Goal: Information Seeking & Learning: Learn about a topic

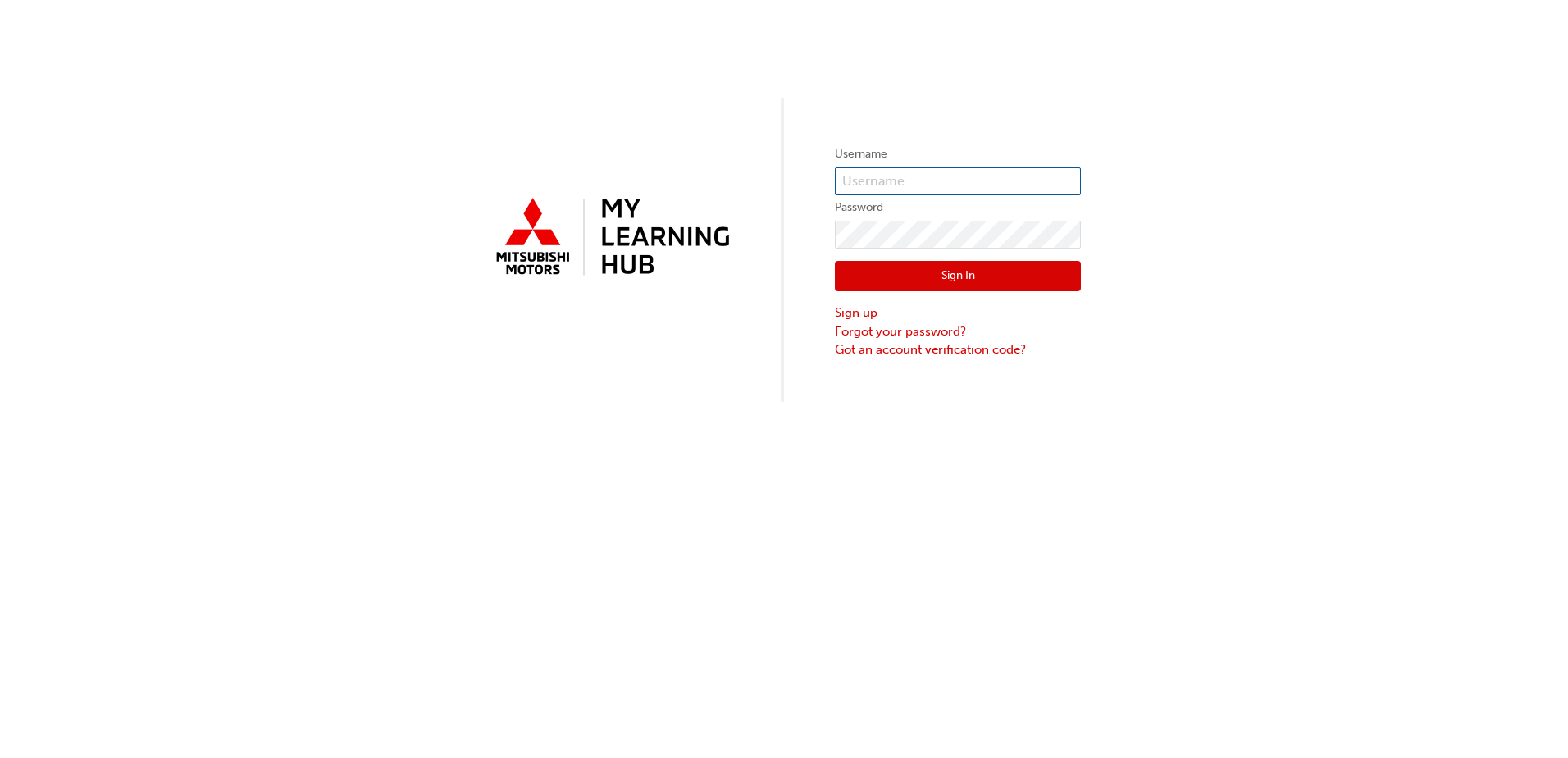
paste input "zaria.walters@zupps.com.au"
type input "zaria.walters@zupps.com.au"
click at [899, 288] on button "Sign In" at bounding box center [957, 277] width 246 height 32
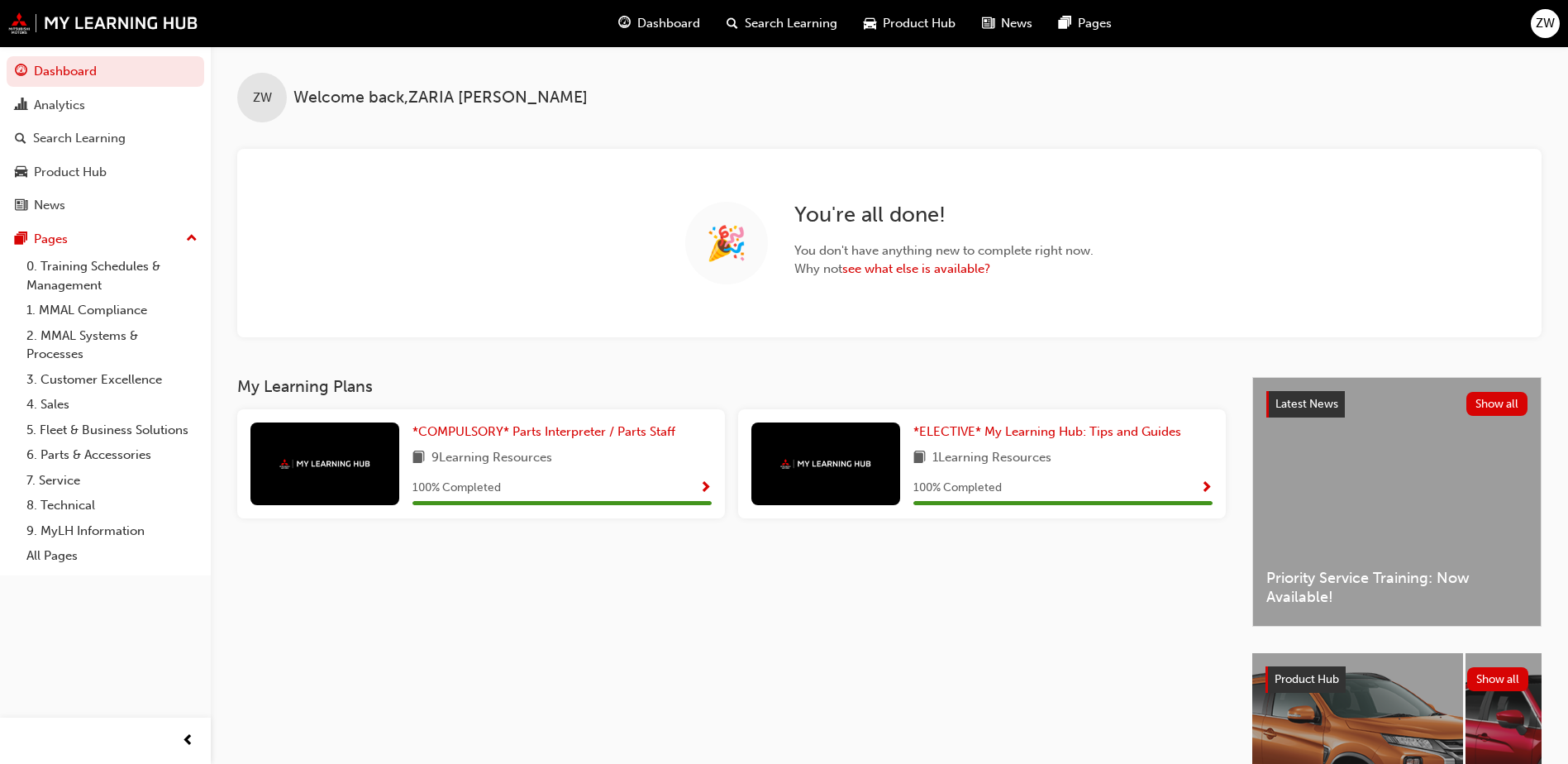
click at [666, 26] on span "Dashboard" at bounding box center [668, 24] width 63 height 19
click at [67, 268] on link "0. Training Schedules & Management" at bounding box center [111, 276] width 184 height 44
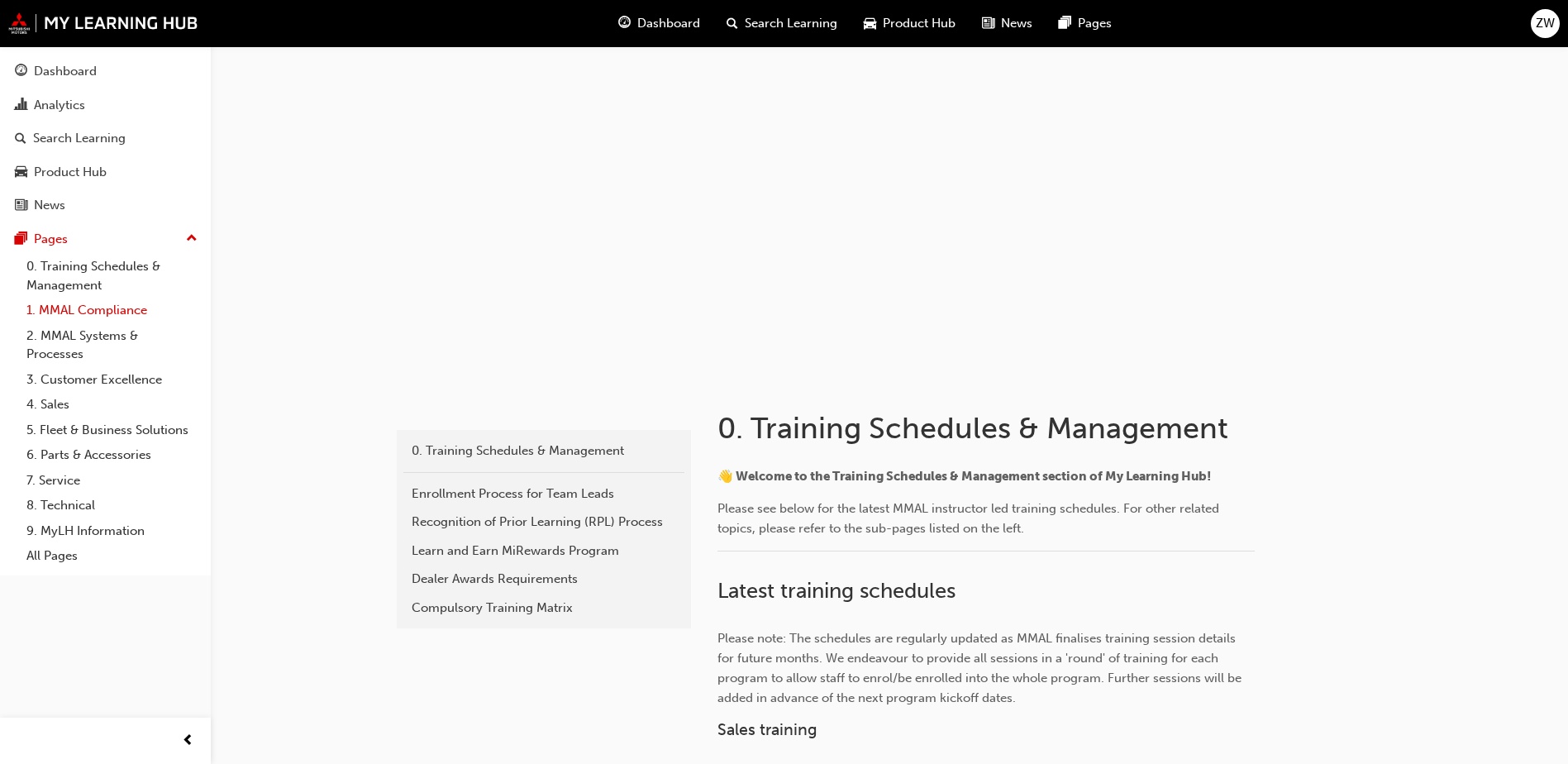
click at [30, 316] on link "1. MMAL Compliance" at bounding box center [111, 310] width 184 height 26
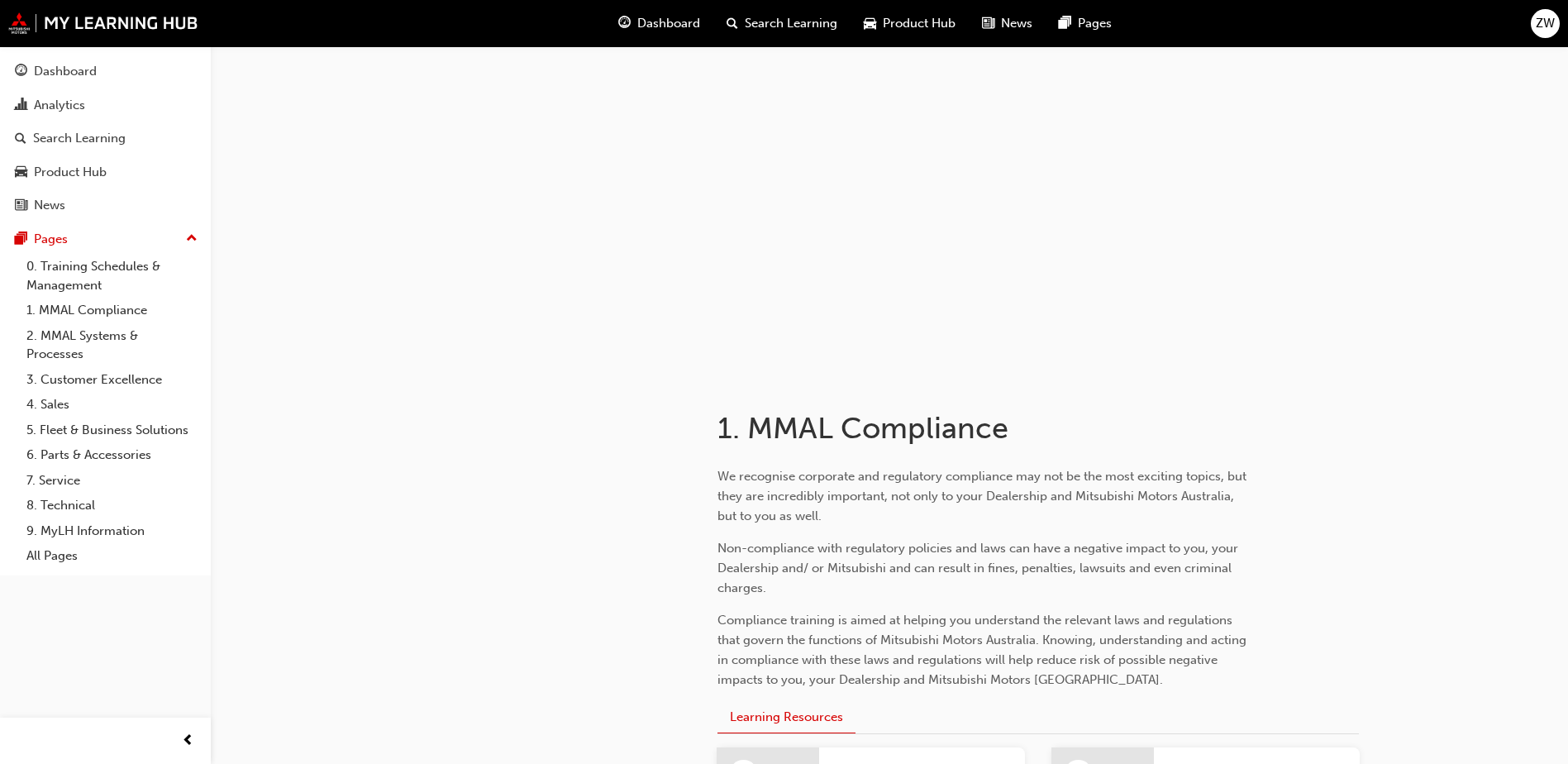
scroll to position [378, 0]
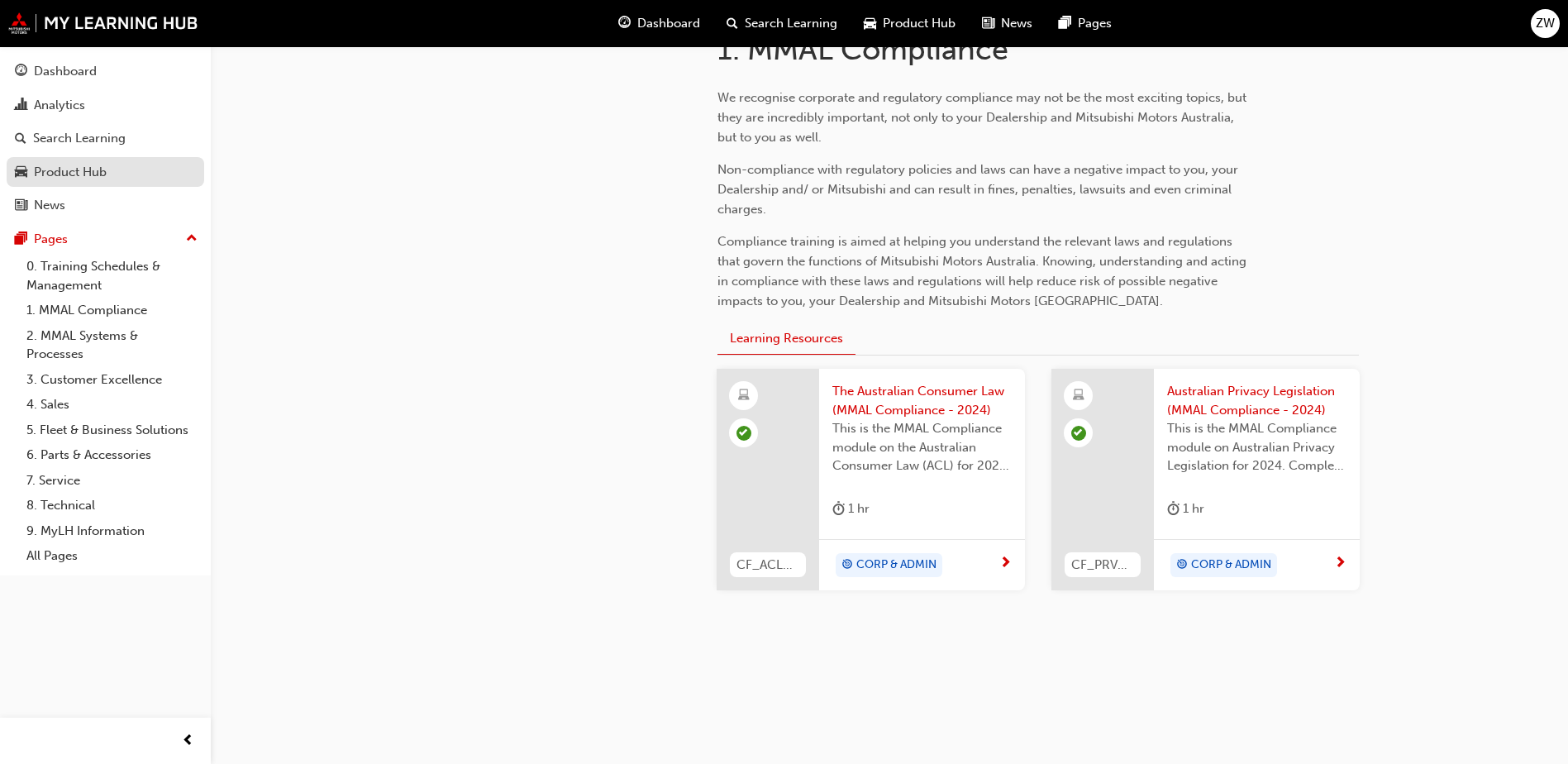
click at [146, 165] on div "Product Hub" at bounding box center [105, 172] width 181 height 20
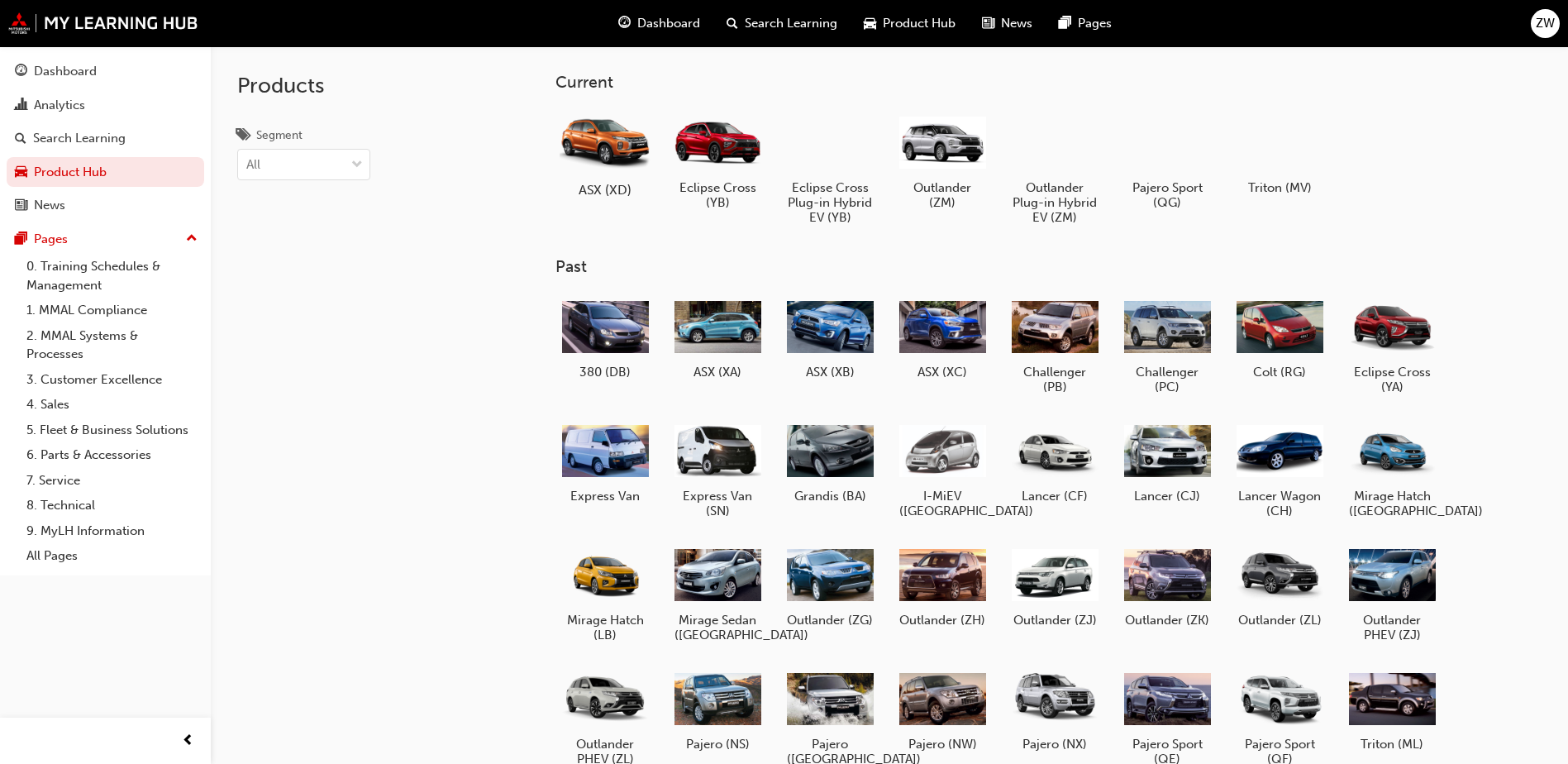
click at [581, 112] on div at bounding box center [605, 142] width 92 height 66
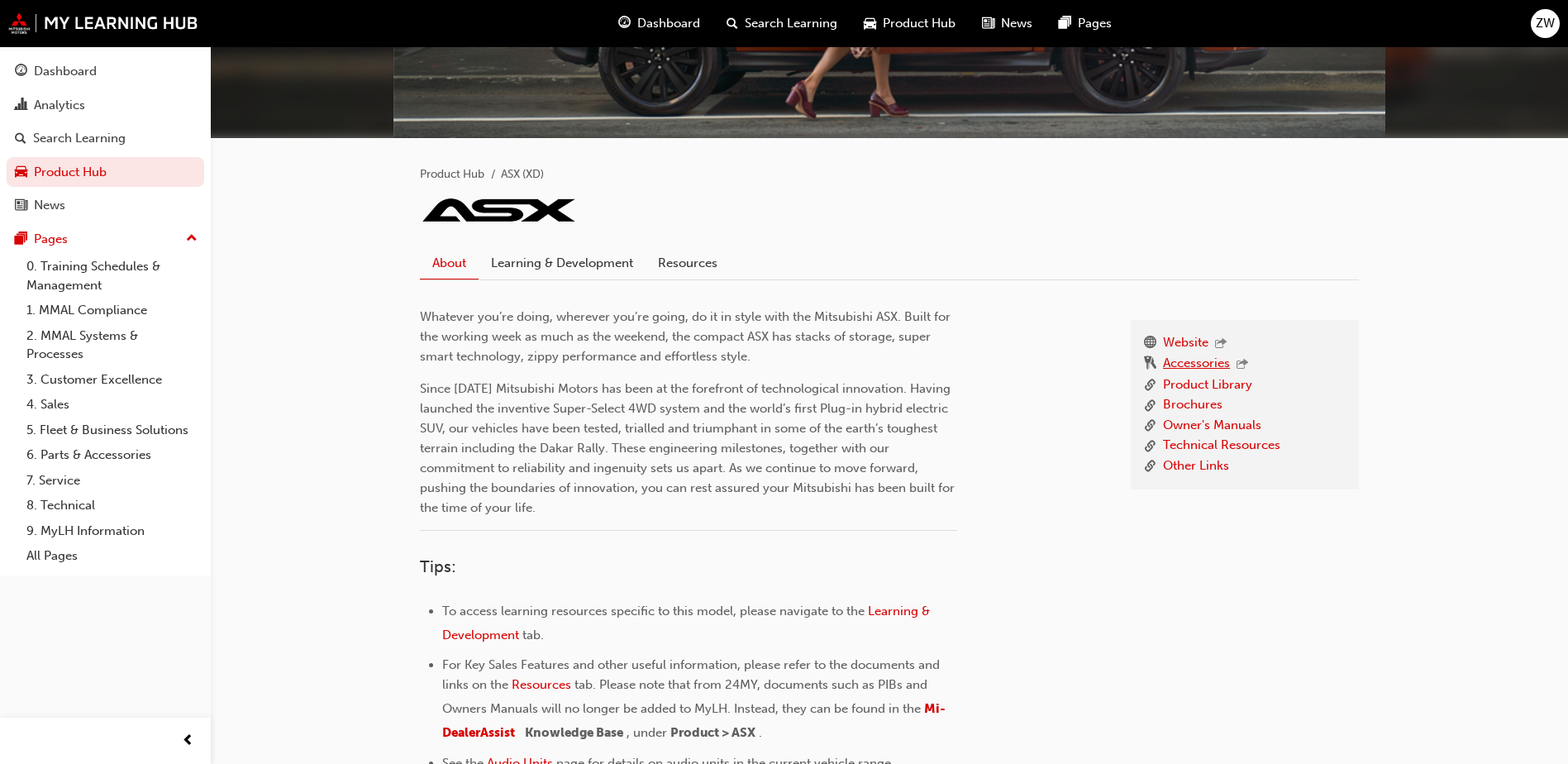
scroll to position [386, 0]
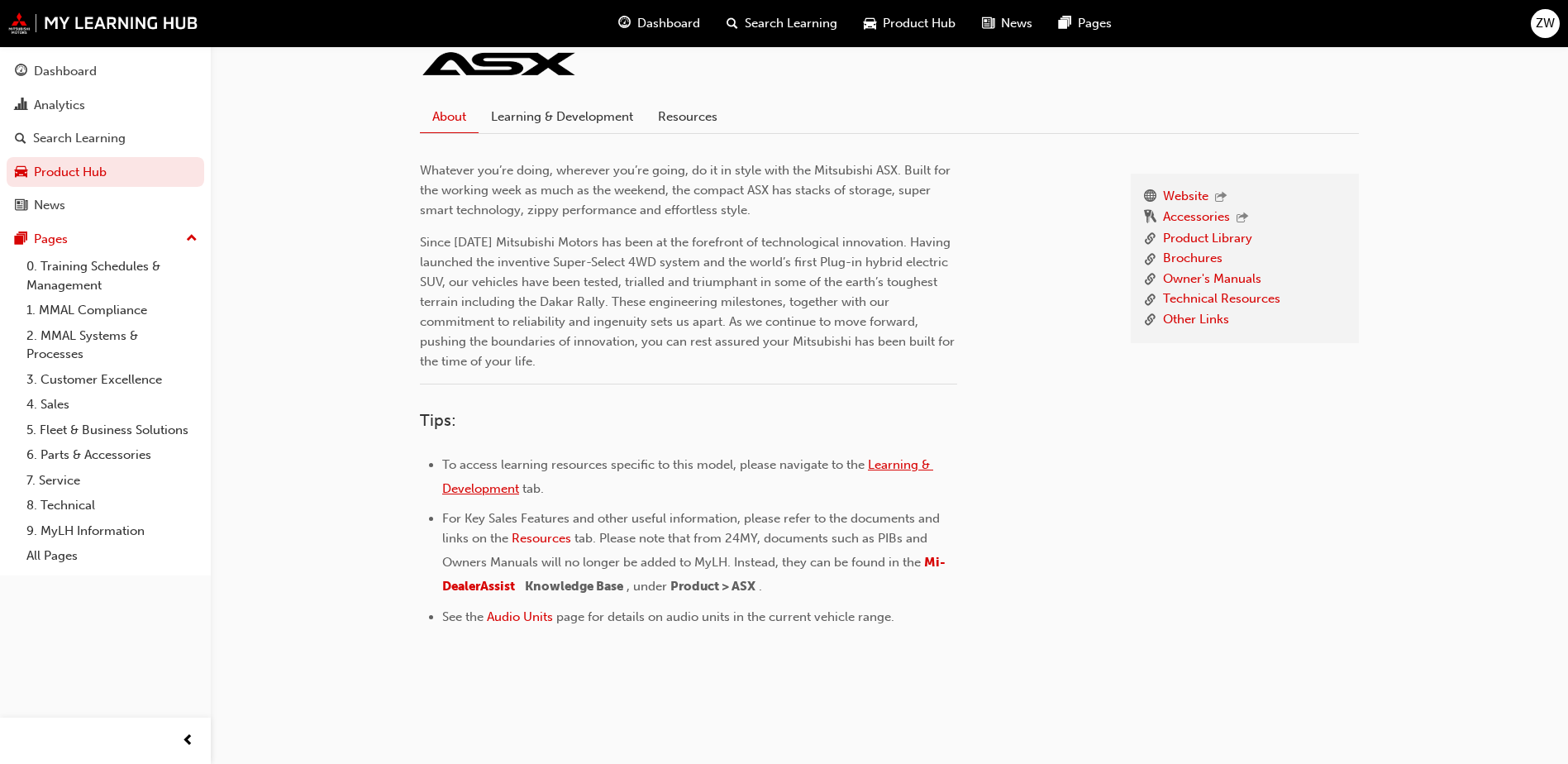
click at [910, 468] on span "Learning & Development" at bounding box center [687, 476] width 491 height 39
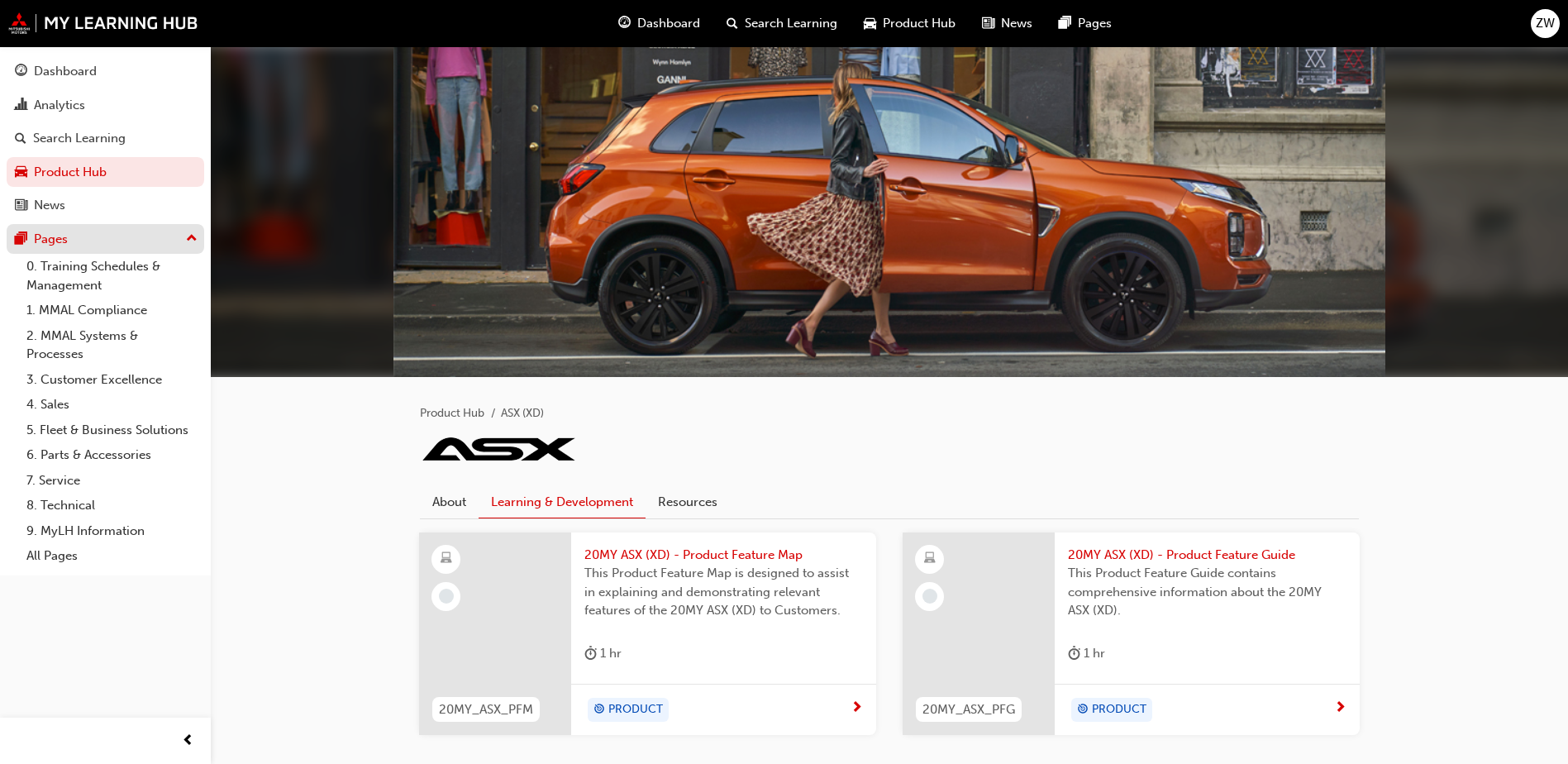
click at [179, 243] on div "Pages" at bounding box center [105, 239] width 181 height 20
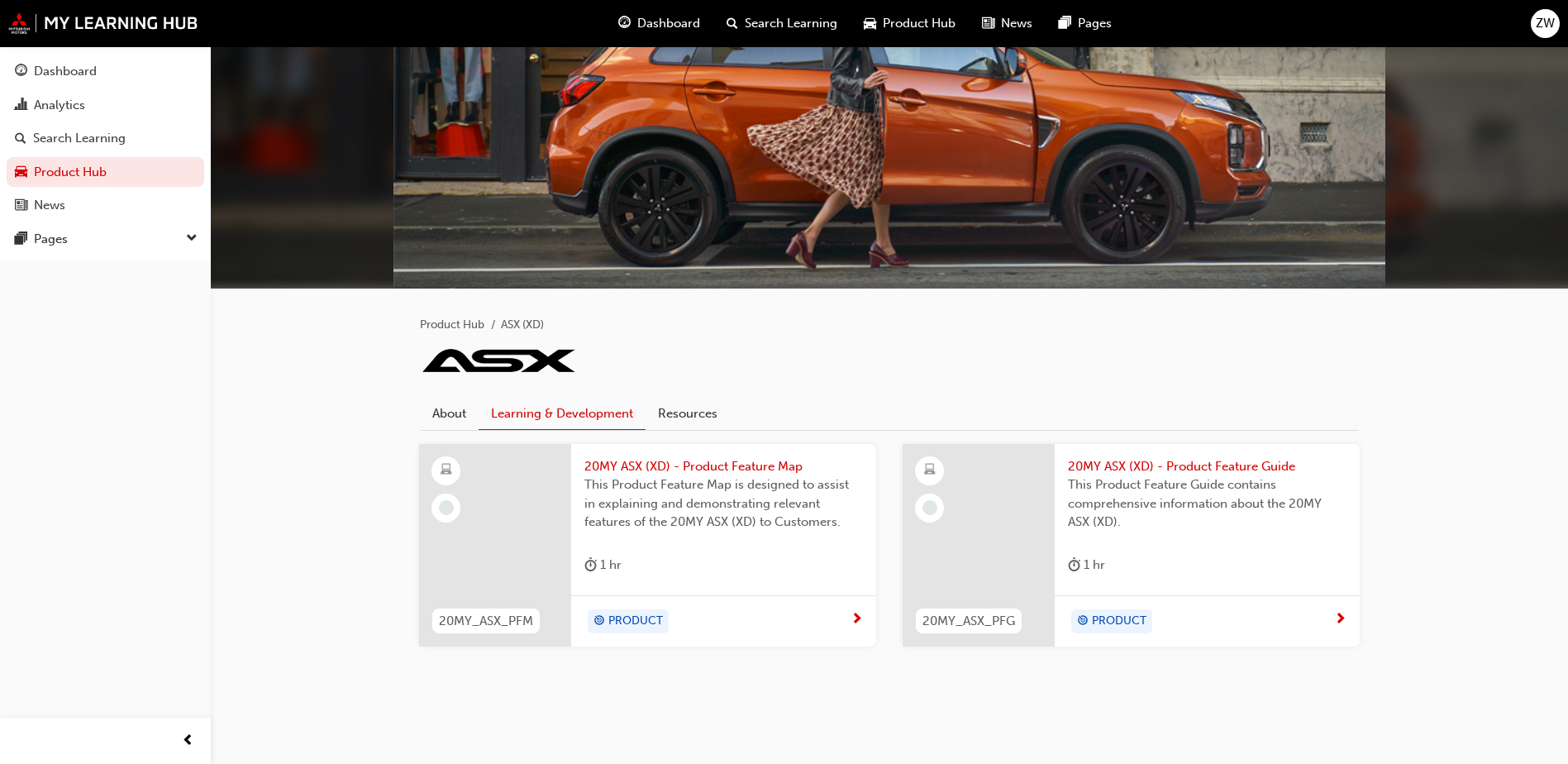
scroll to position [92, 0]
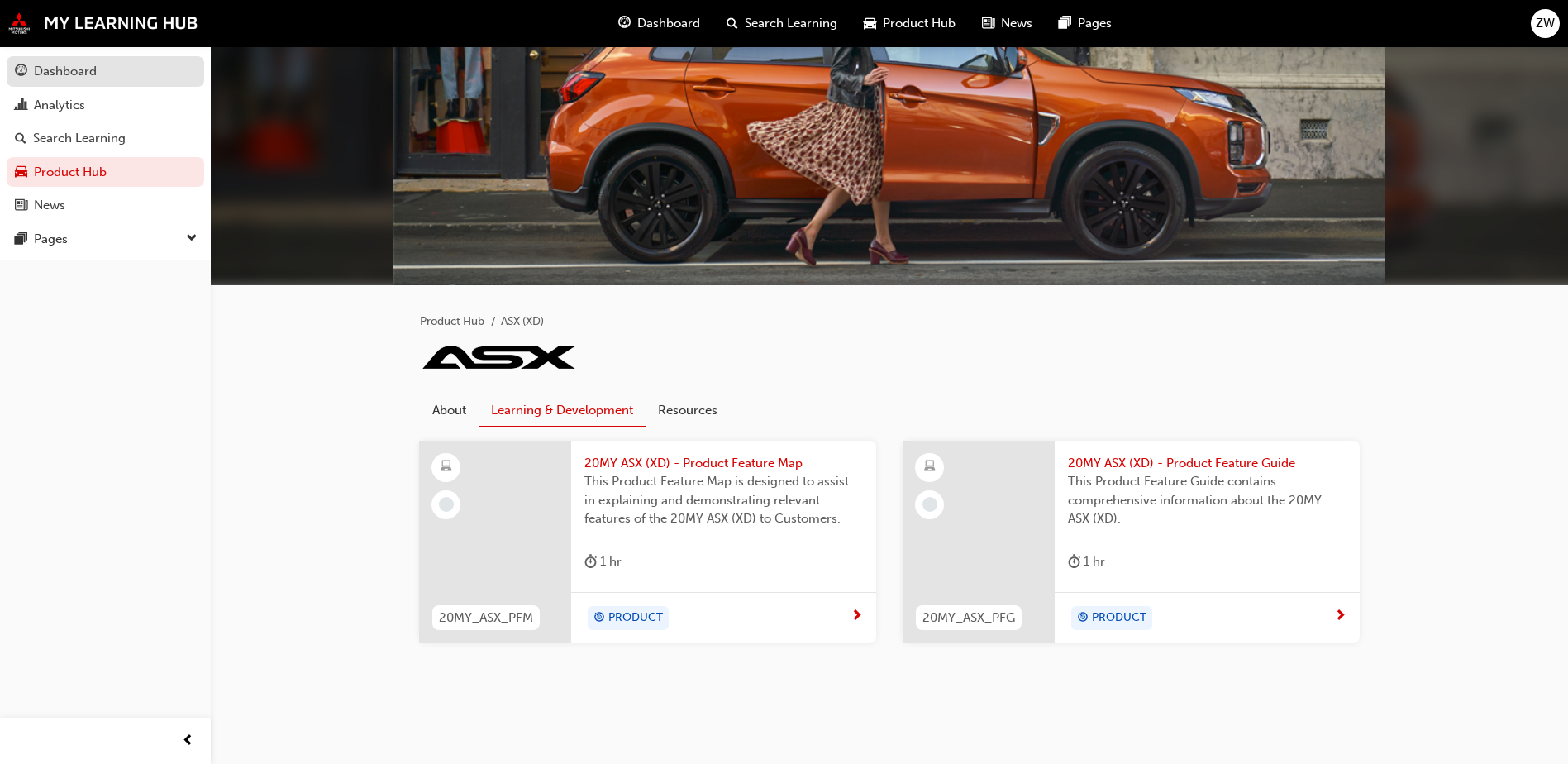
click at [60, 70] on div "Dashboard" at bounding box center [64, 71] width 63 height 19
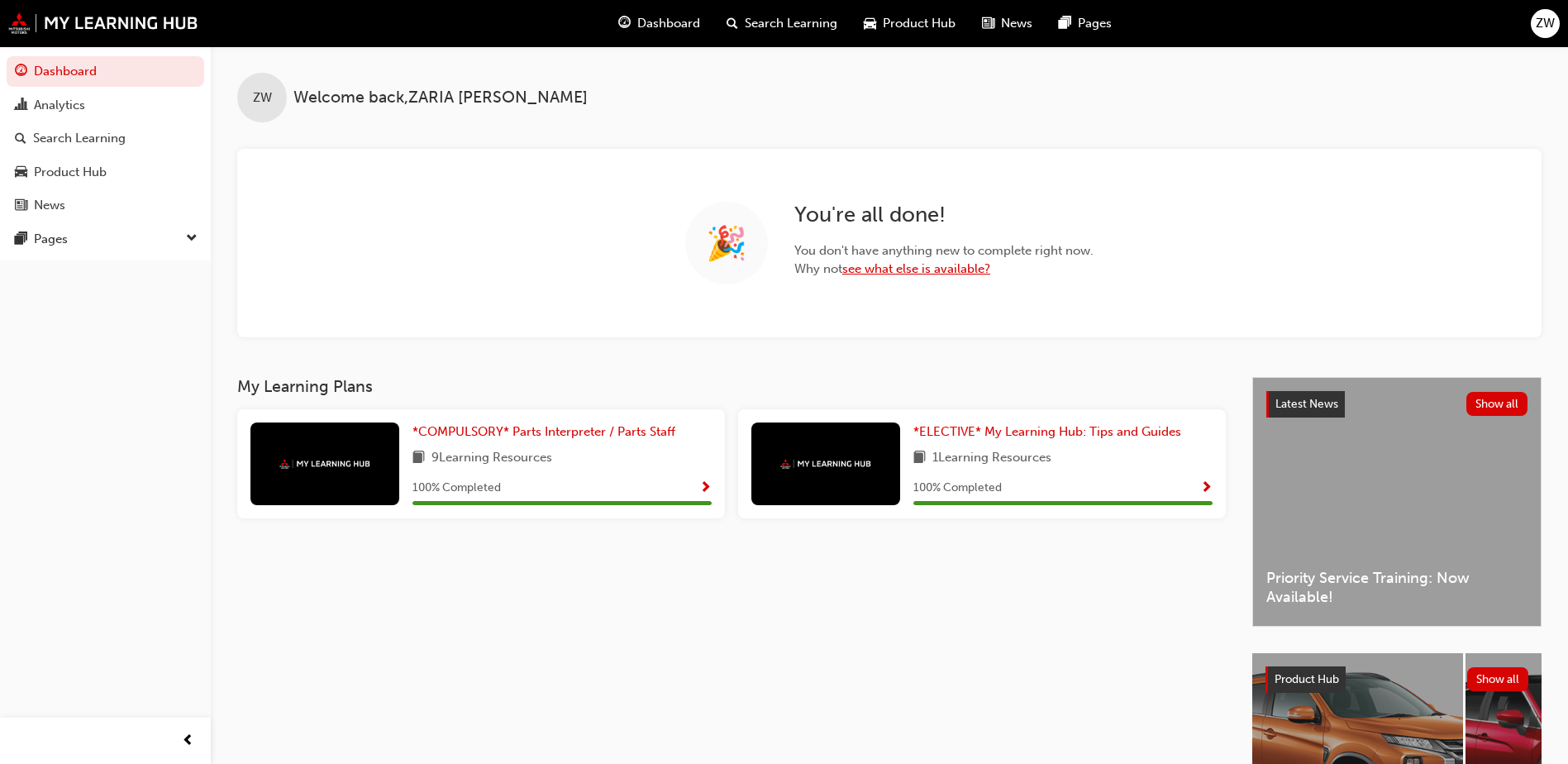
click at [864, 271] on link "see what else is available?" at bounding box center [916, 268] width 148 height 15
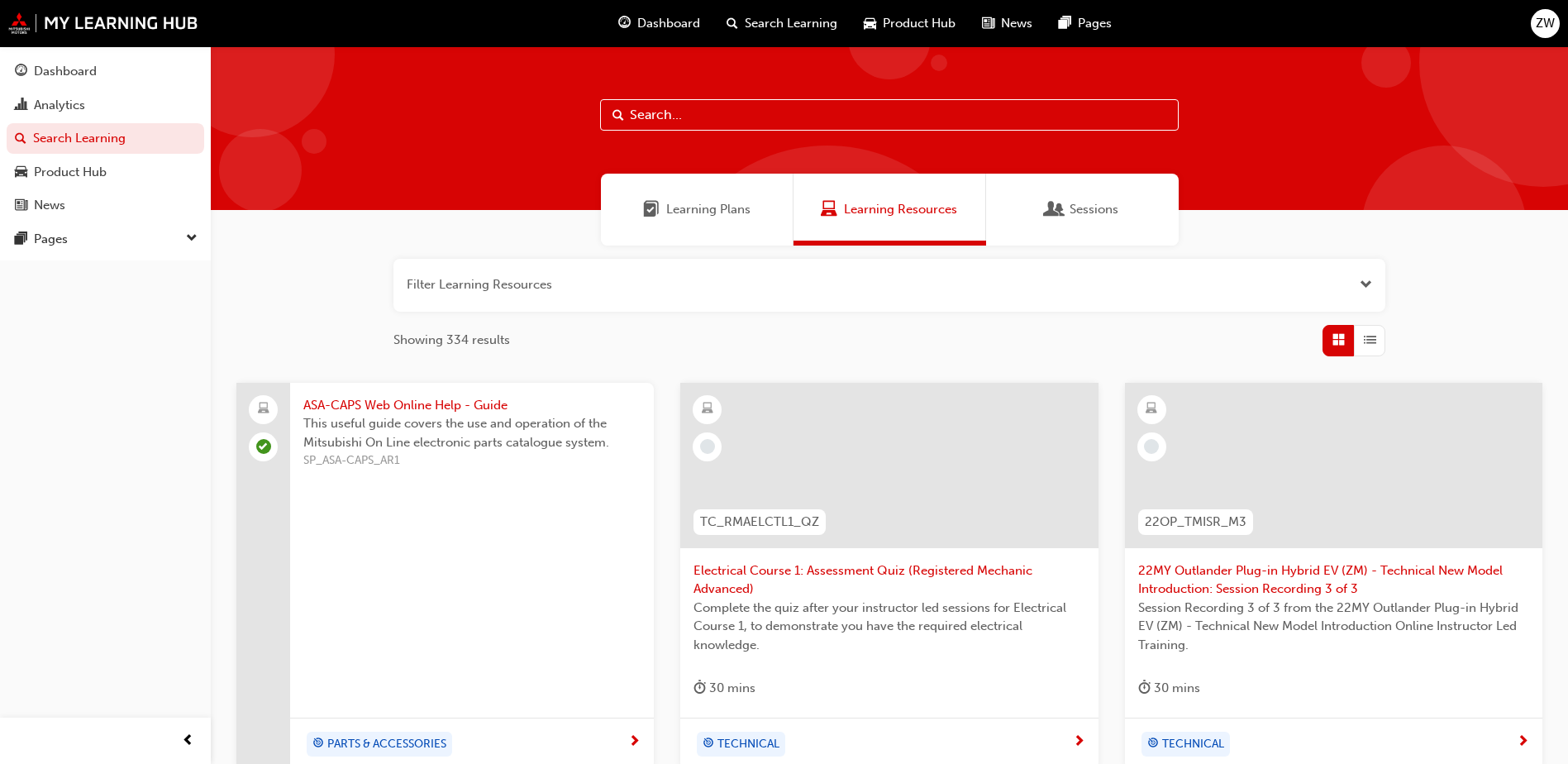
click at [1225, 281] on button "button" at bounding box center [889, 285] width 992 height 53
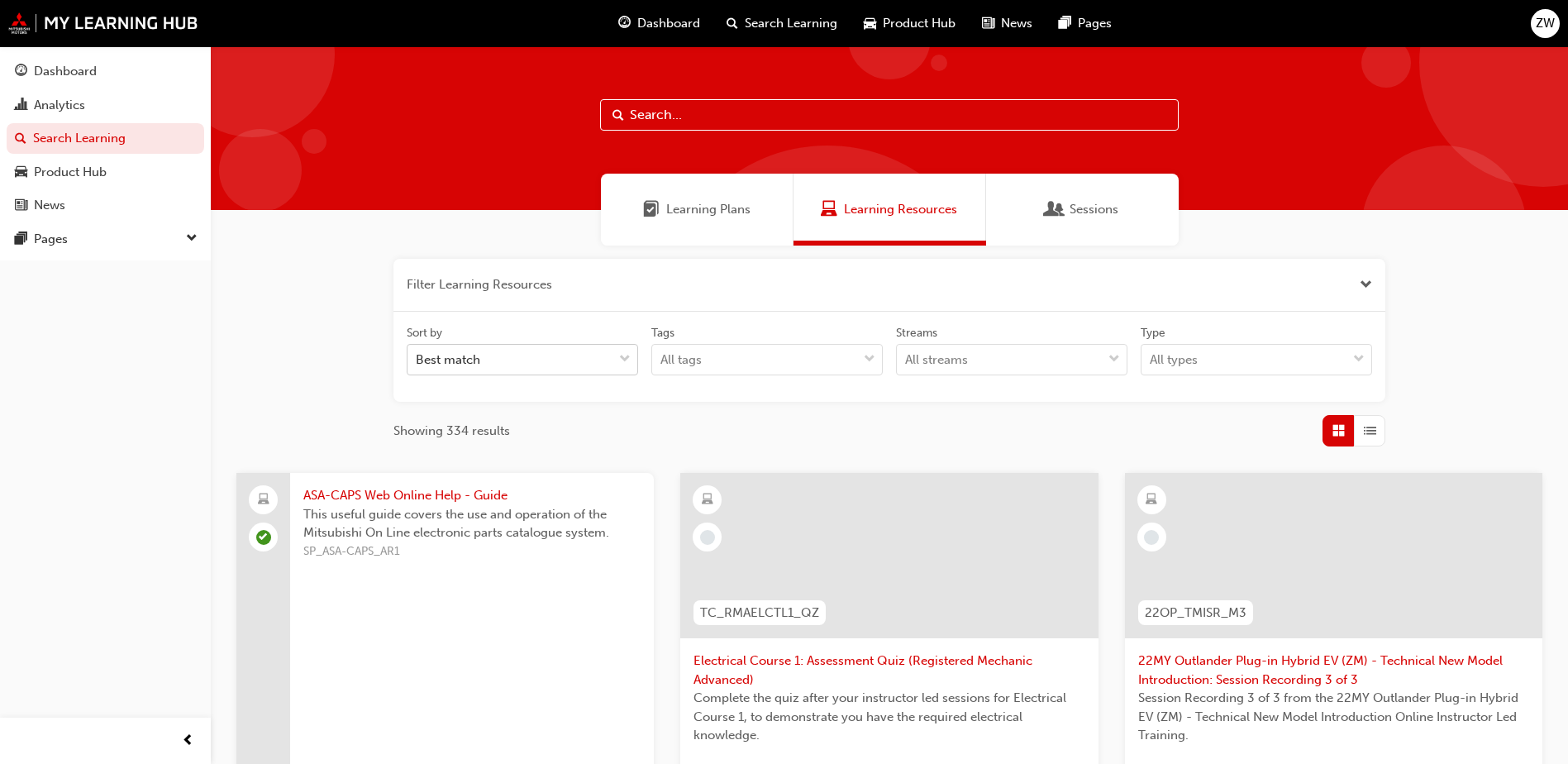
click at [541, 348] on div "Best match" at bounding box center [510, 360] width 205 height 29
click at [417, 352] on input "Sort by Best match" at bounding box center [416, 359] width 2 height 14
click at [544, 350] on div "Best match" at bounding box center [510, 360] width 205 height 29
click at [417, 352] on input "Sort by 0 results available. Select is focused ,type to refine list, press Down…" at bounding box center [416, 359] width 2 height 14
click at [783, 349] on div "All tags" at bounding box center [754, 360] width 205 height 29
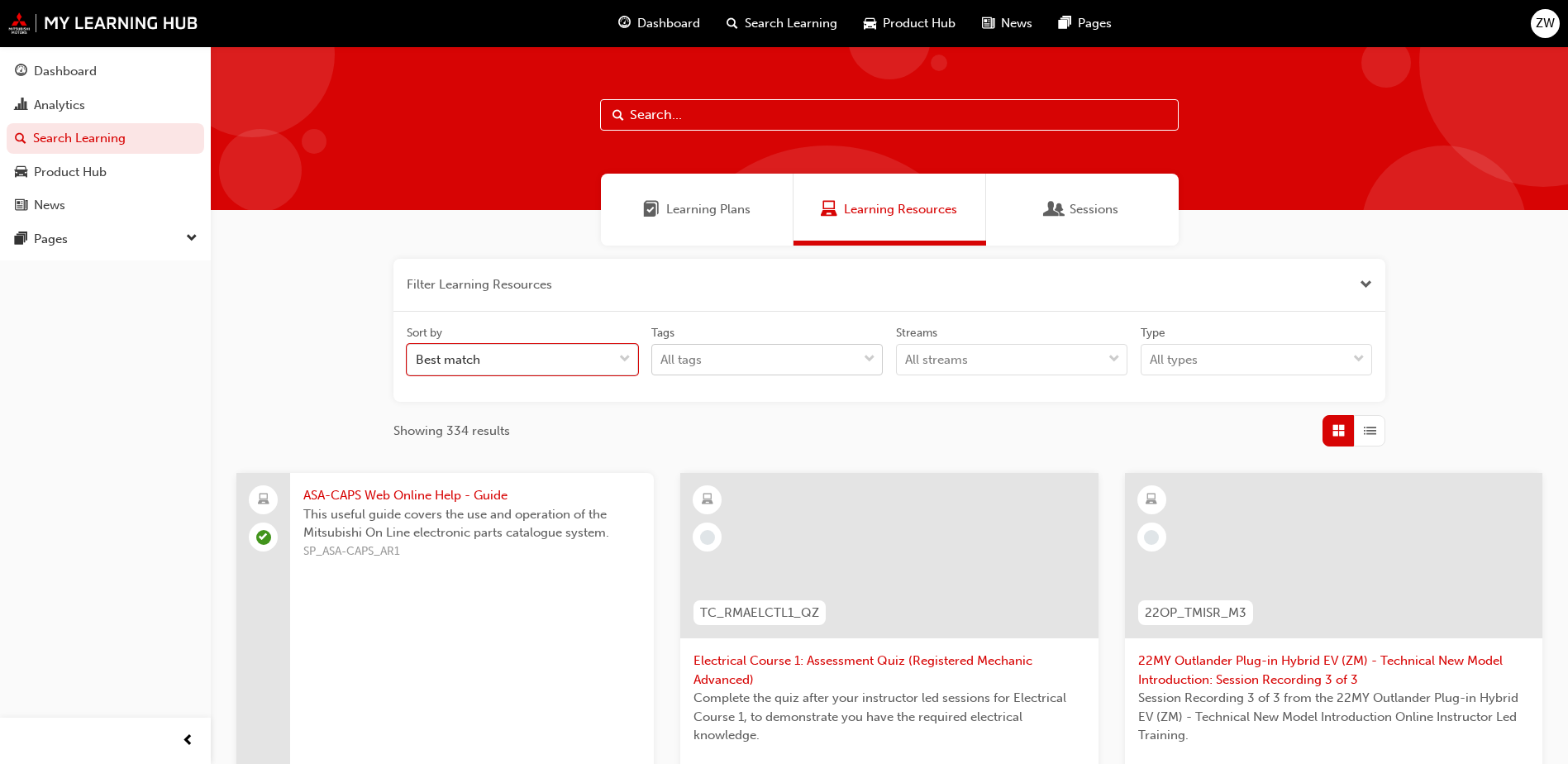
click at [662, 352] on input "Tags All tags" at bounding box center [661, 359] width 2 height 14
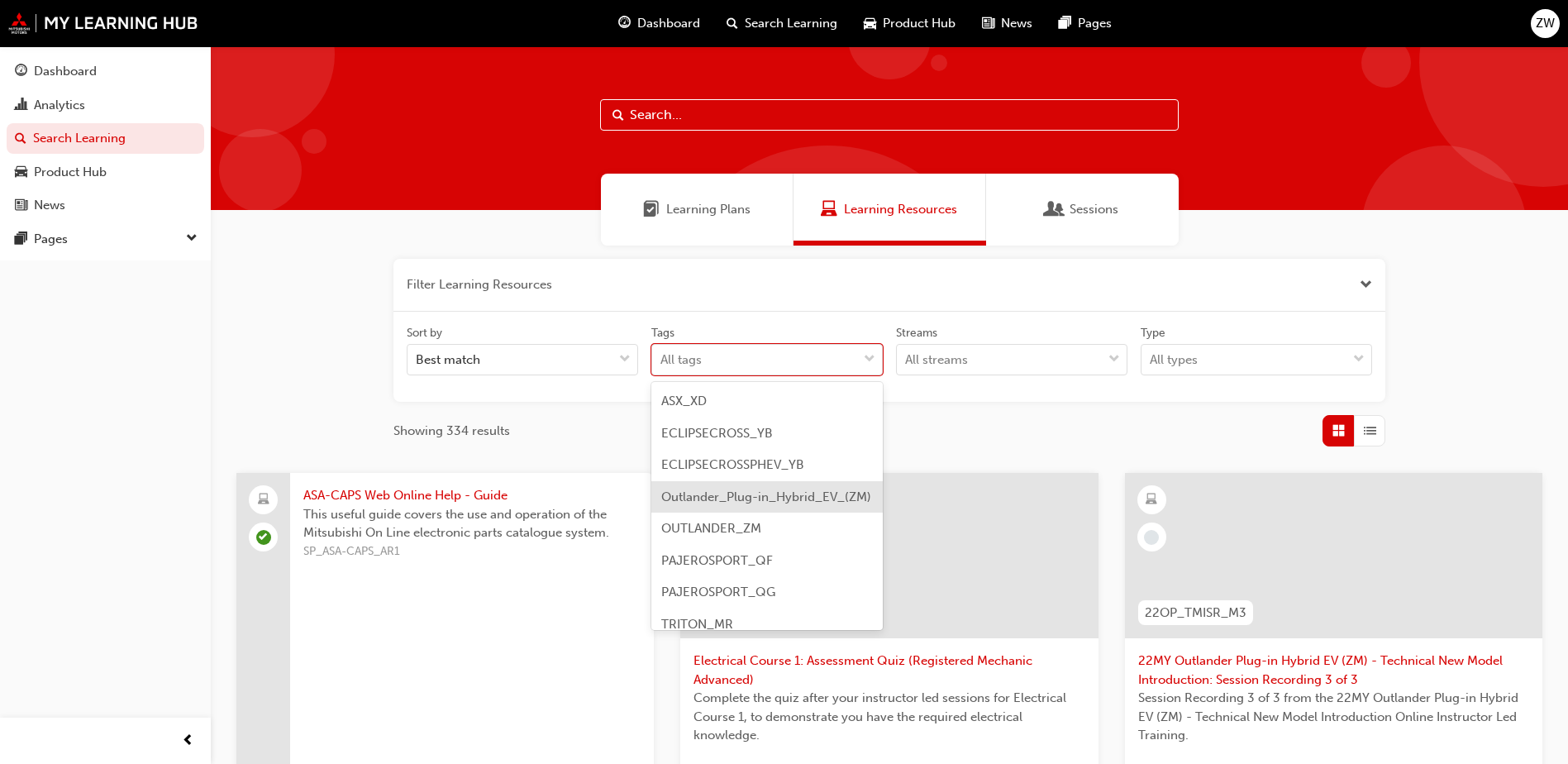
scroll to position [64, 0]
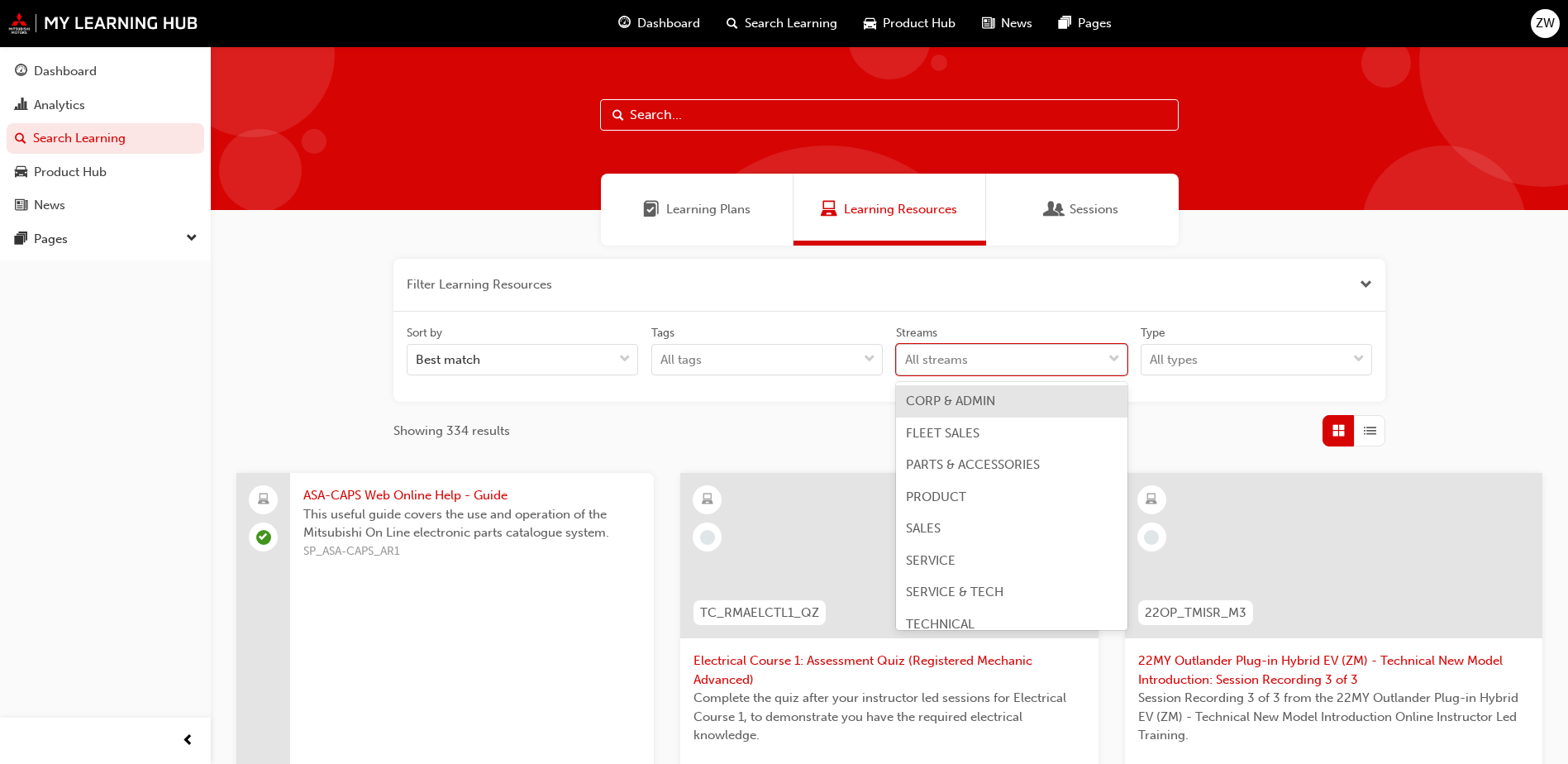
click at [1001, 350] on div "All streams" at bounding box center [999, 360] width 205 height 29
click at [907, 352] on input "Streams option CORP & ADMIN focused, 1 of 8. 8 results available. Use Up and Do…" at bounding box center [906, 359] width 2 height 14
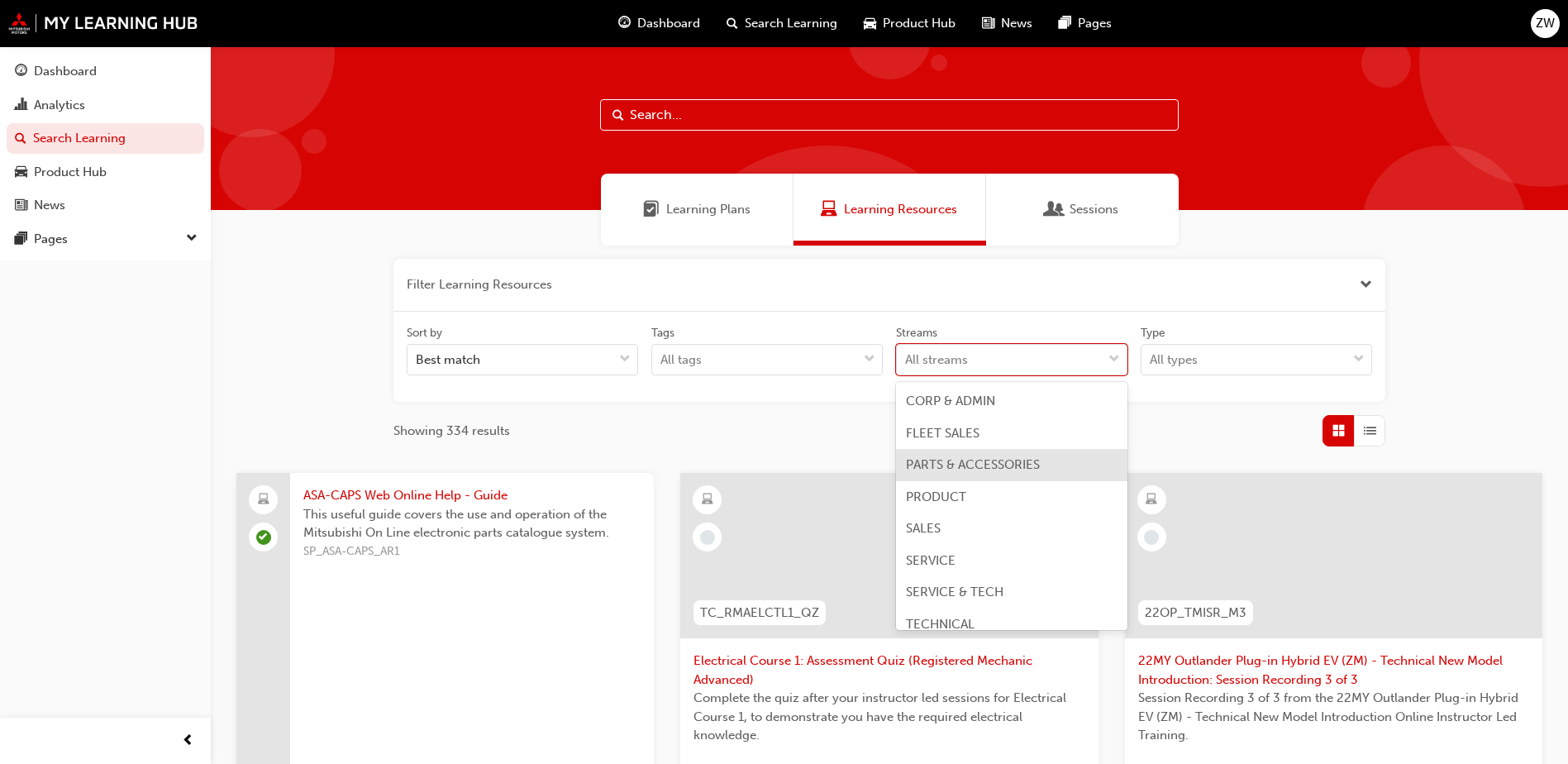
scroll to position [13, 0]
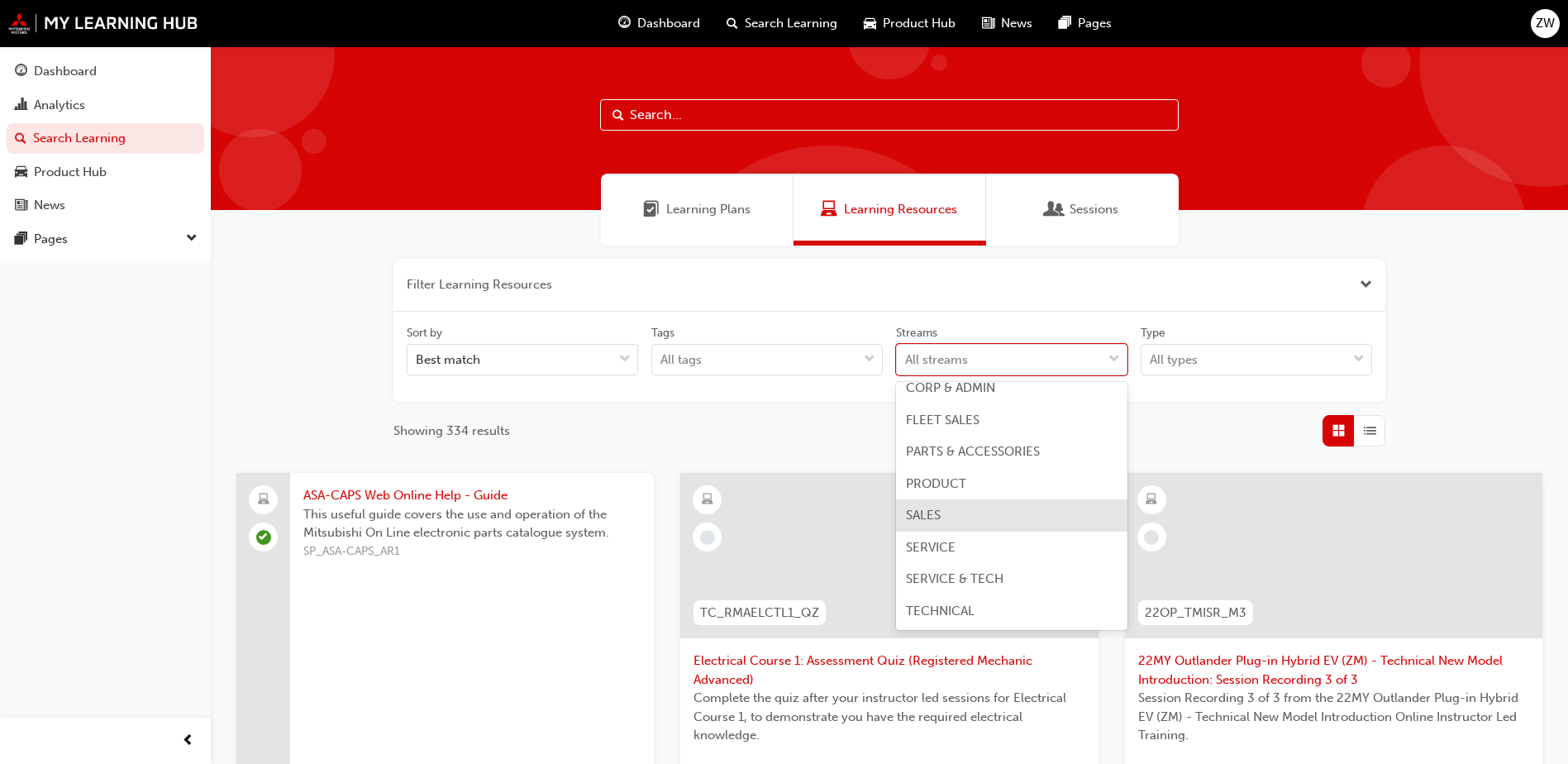
click at [1033, 520] on div "SALES" at bounding box center [1012, 515] width 231 height 33
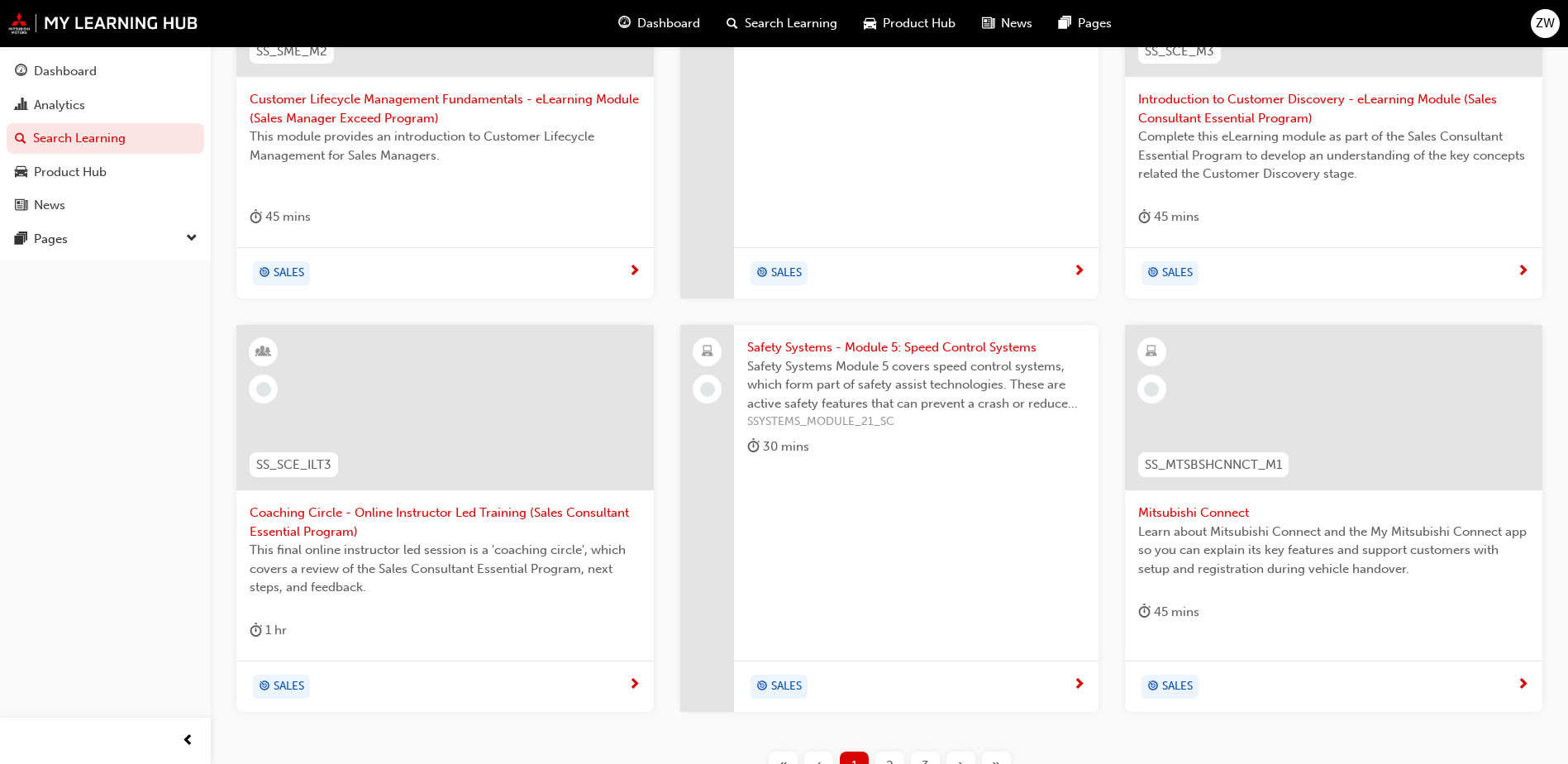
scroll to position [712, 0]
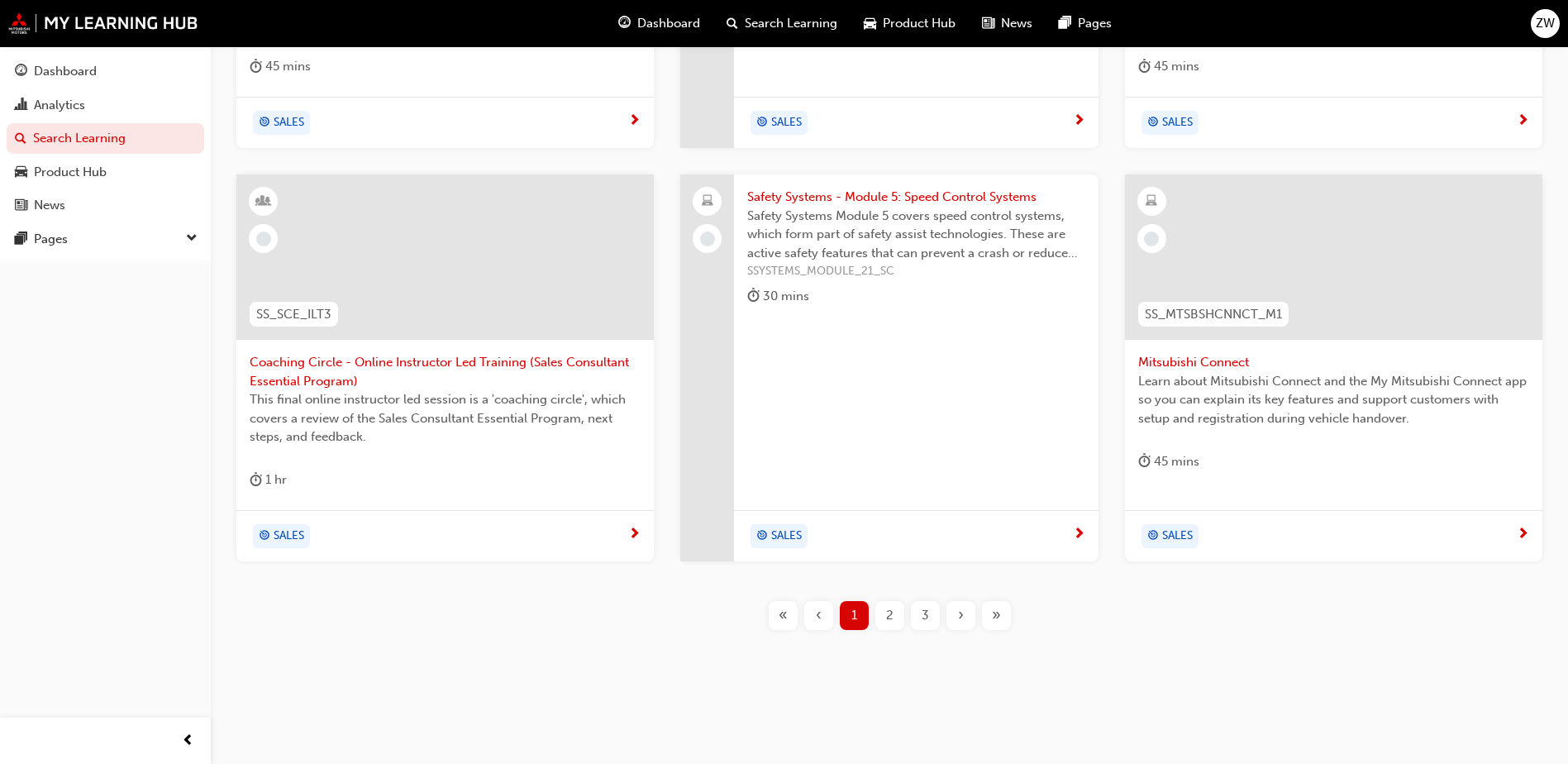
click at [897, 615] on div "2" at bounding box center [889, 615] width 29 height 29
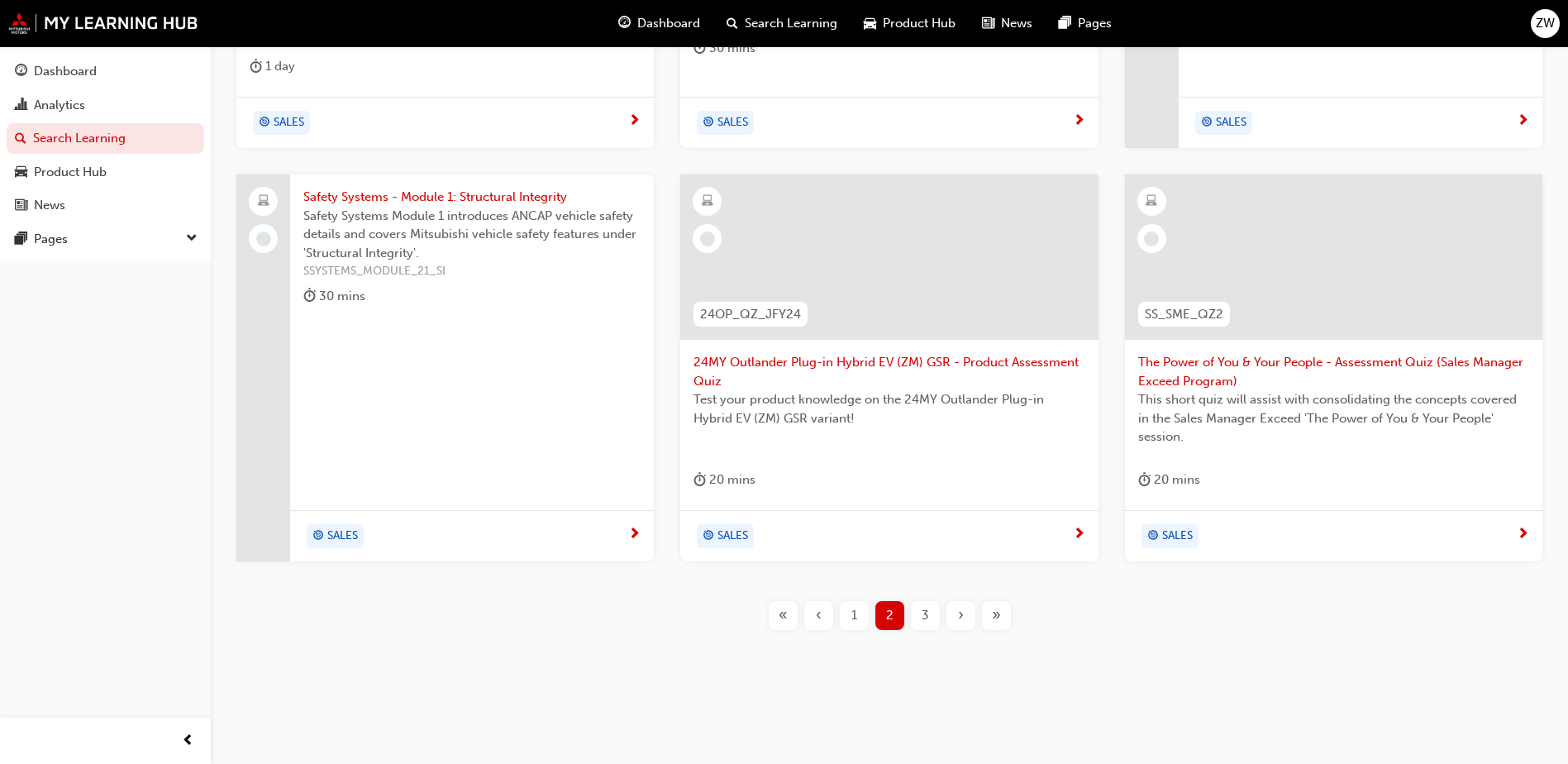
click at [926, 625] on span "3" at bounding box center [925, 616] width 7 height 19
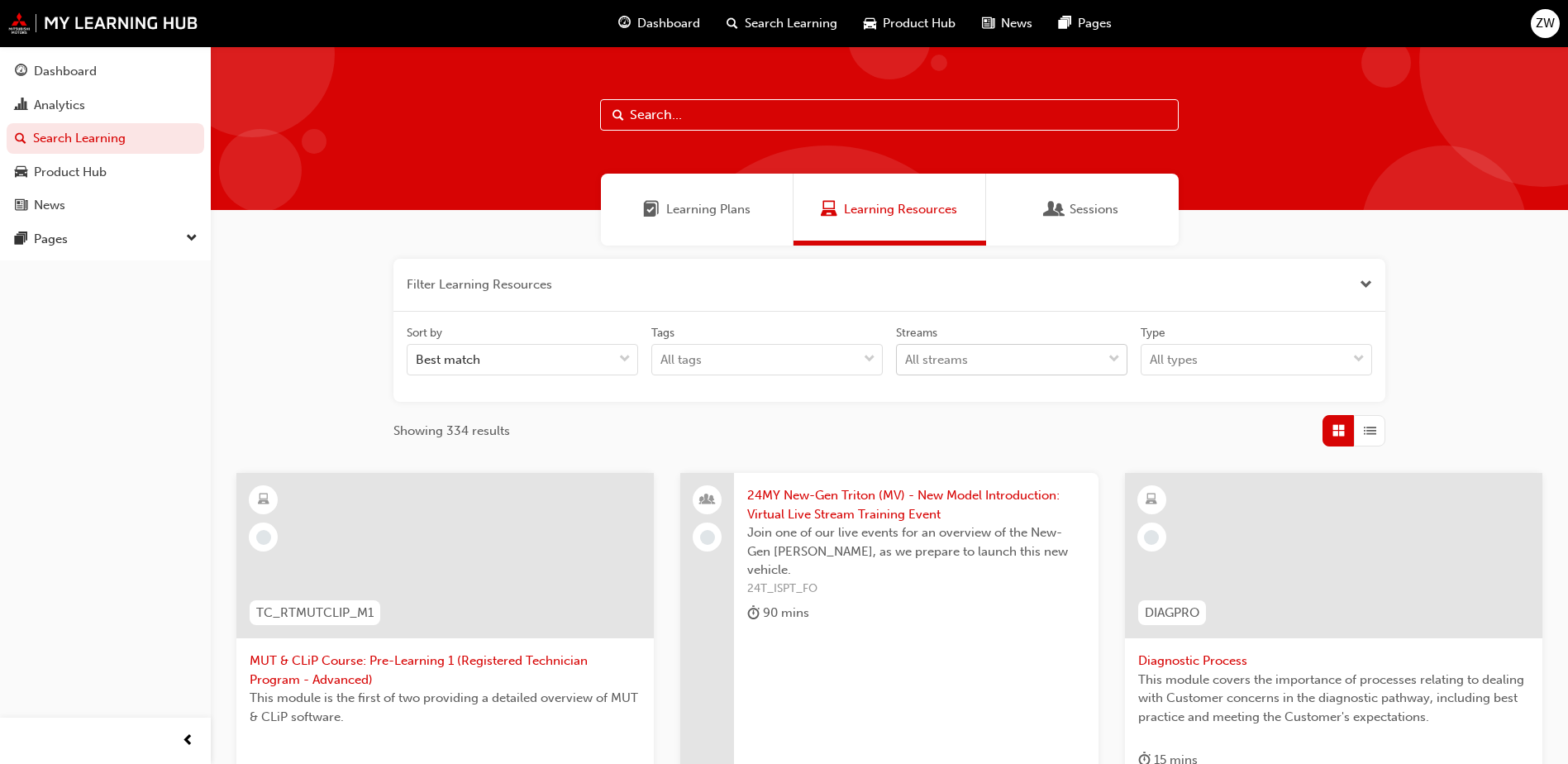
click at [1112, 359] on span "down-icon" at bounding box center [1114, 359] width 11 height 21
click at [907, 359] on input "Streams All streams" at bounding box center [906, 359] width 2 height 14
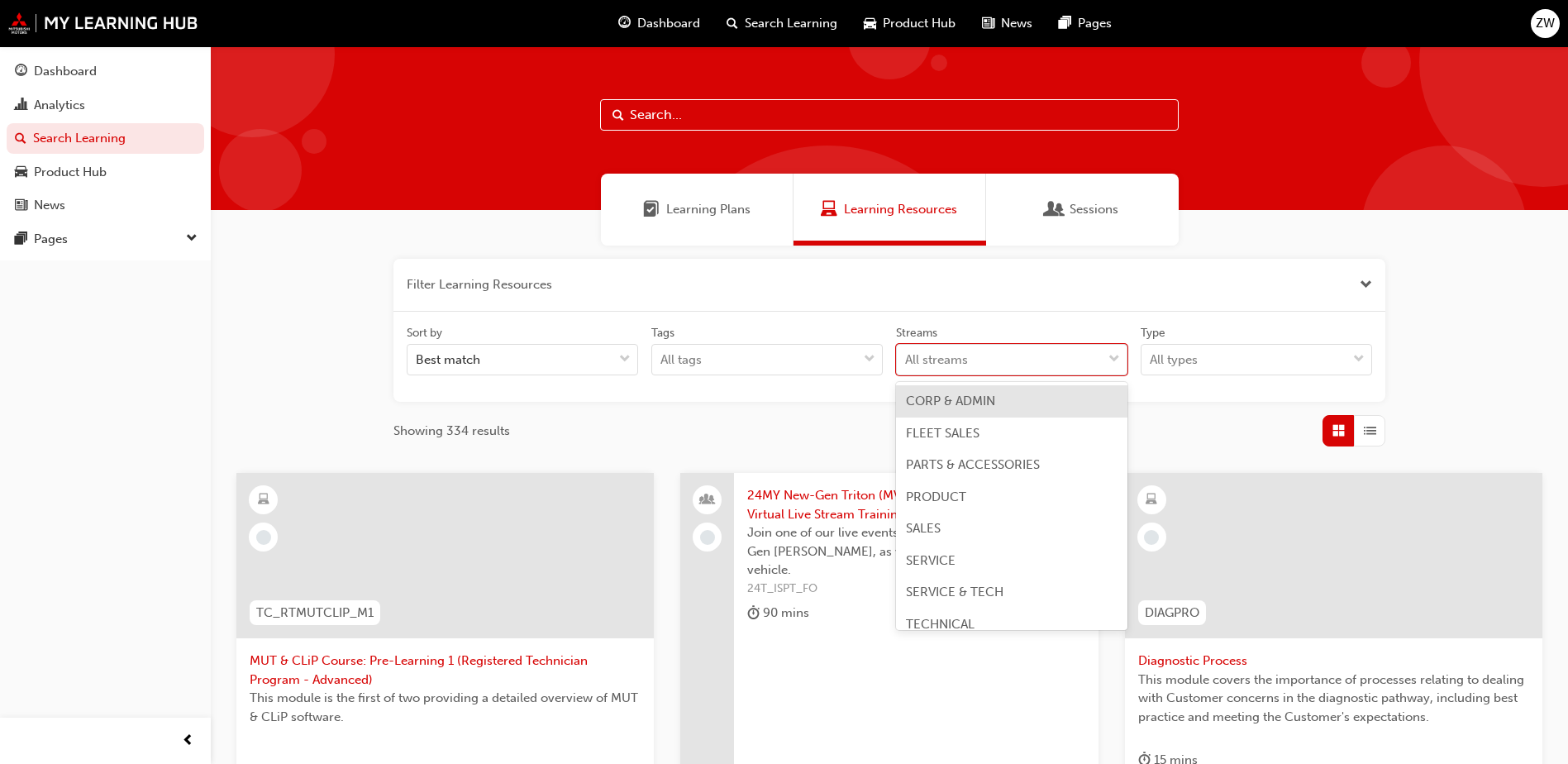
scroll to position [13, 0]
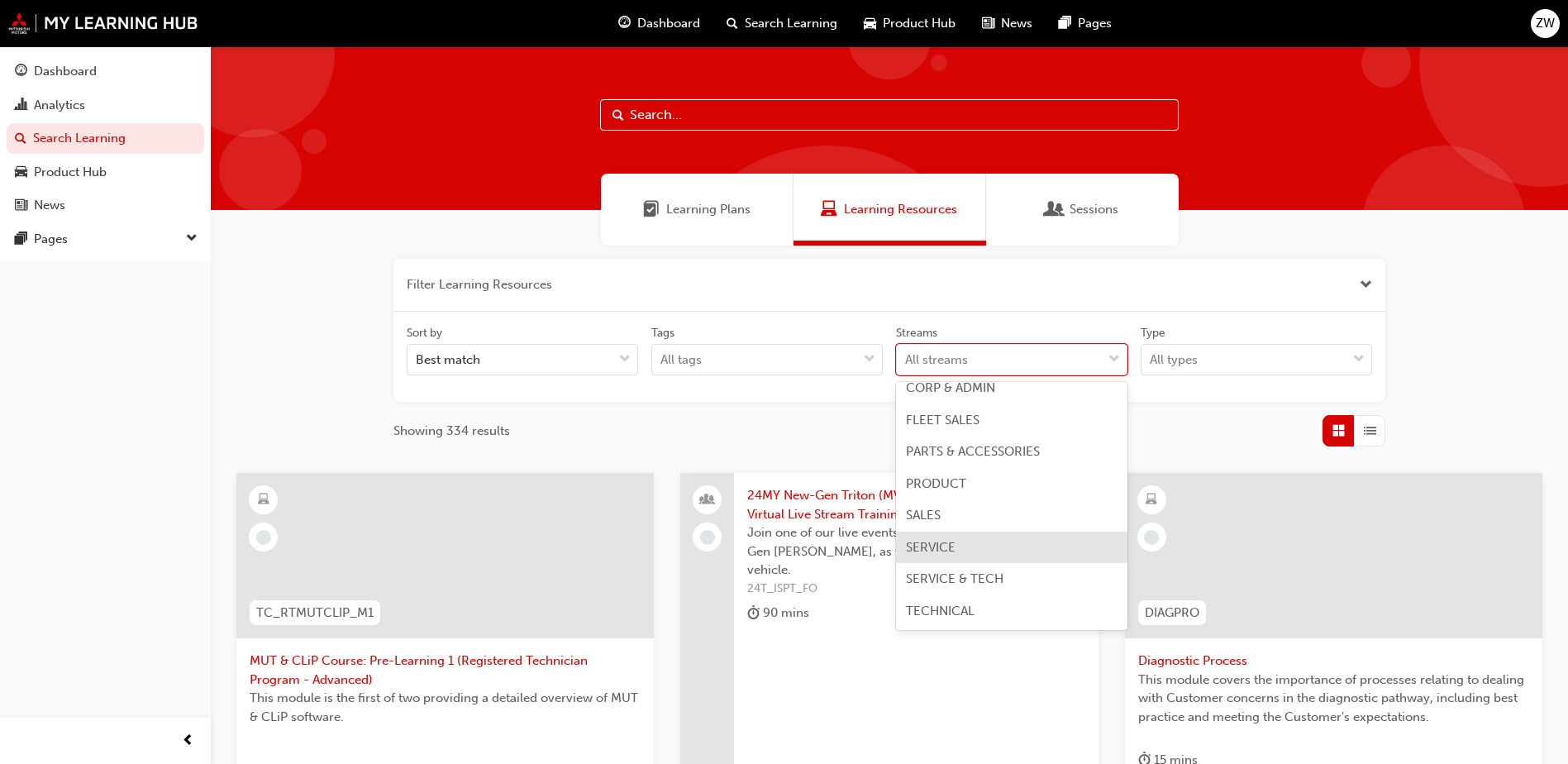
click at [1013, 533] on div "SERVICE" at bounding box center [1012, 548] width 231 height 33
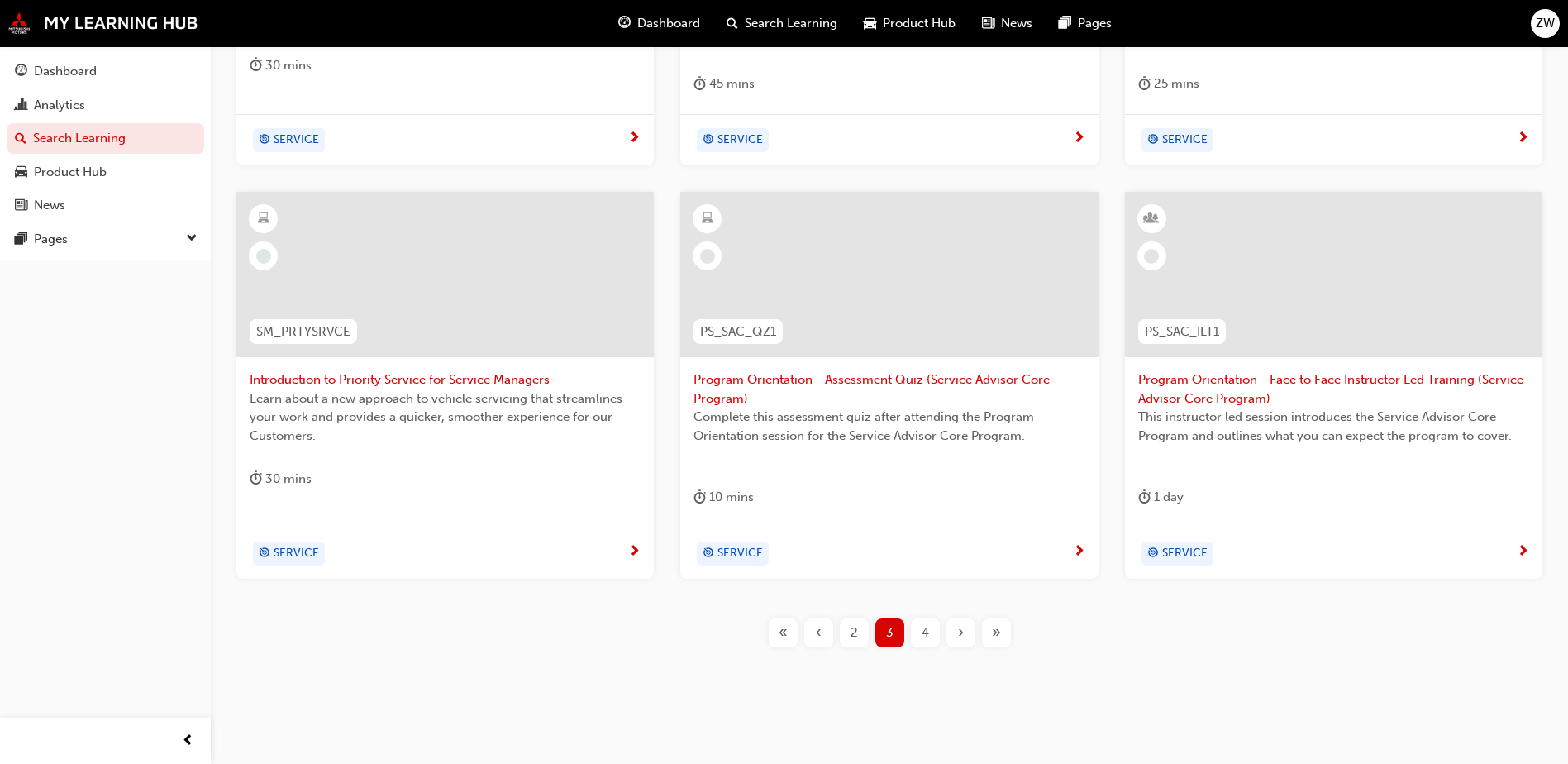
scroll to position [712, 0]
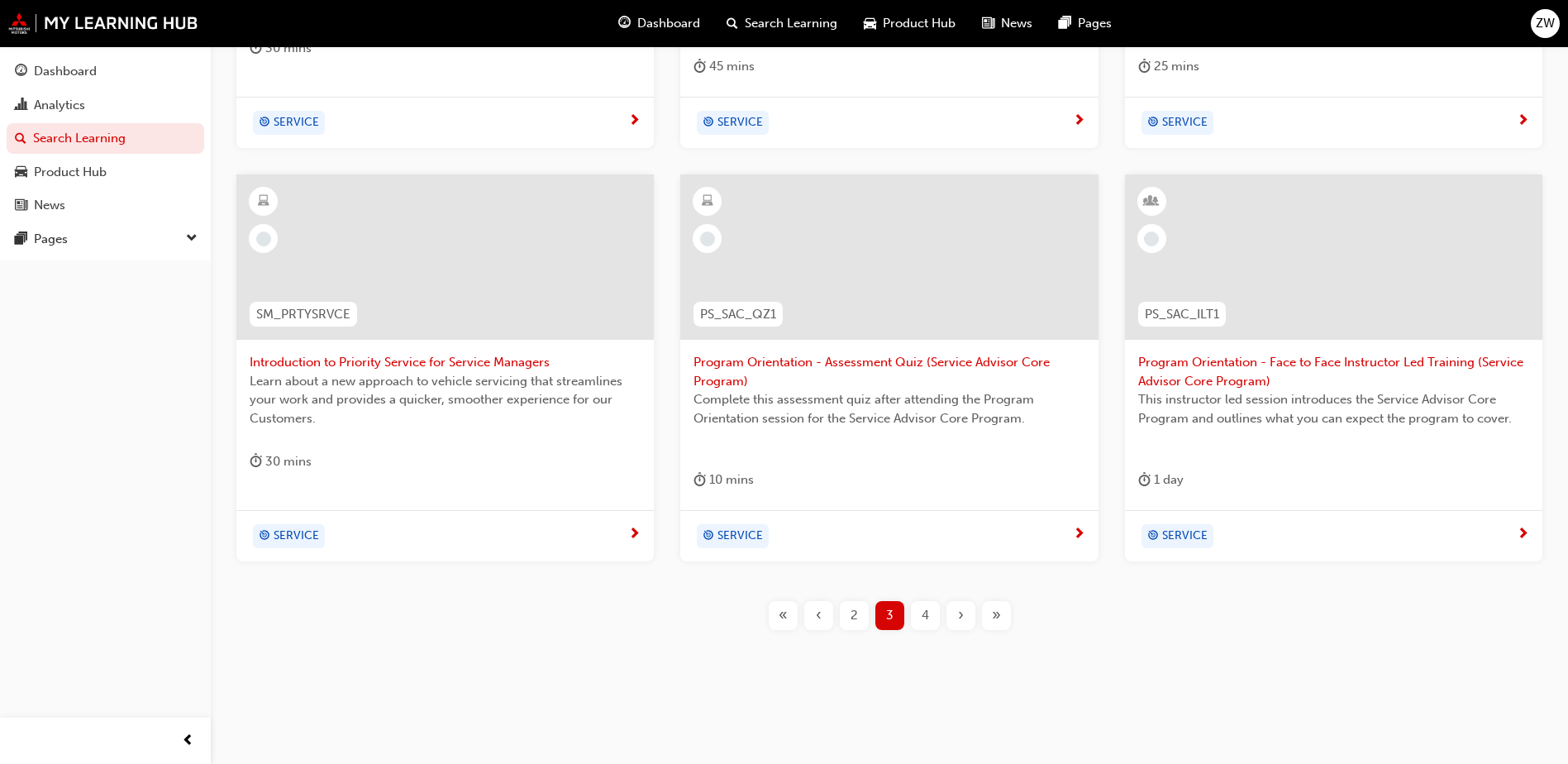
click at [850, 607] on span "2" at bounding box center [854, 616] width 7 height 19
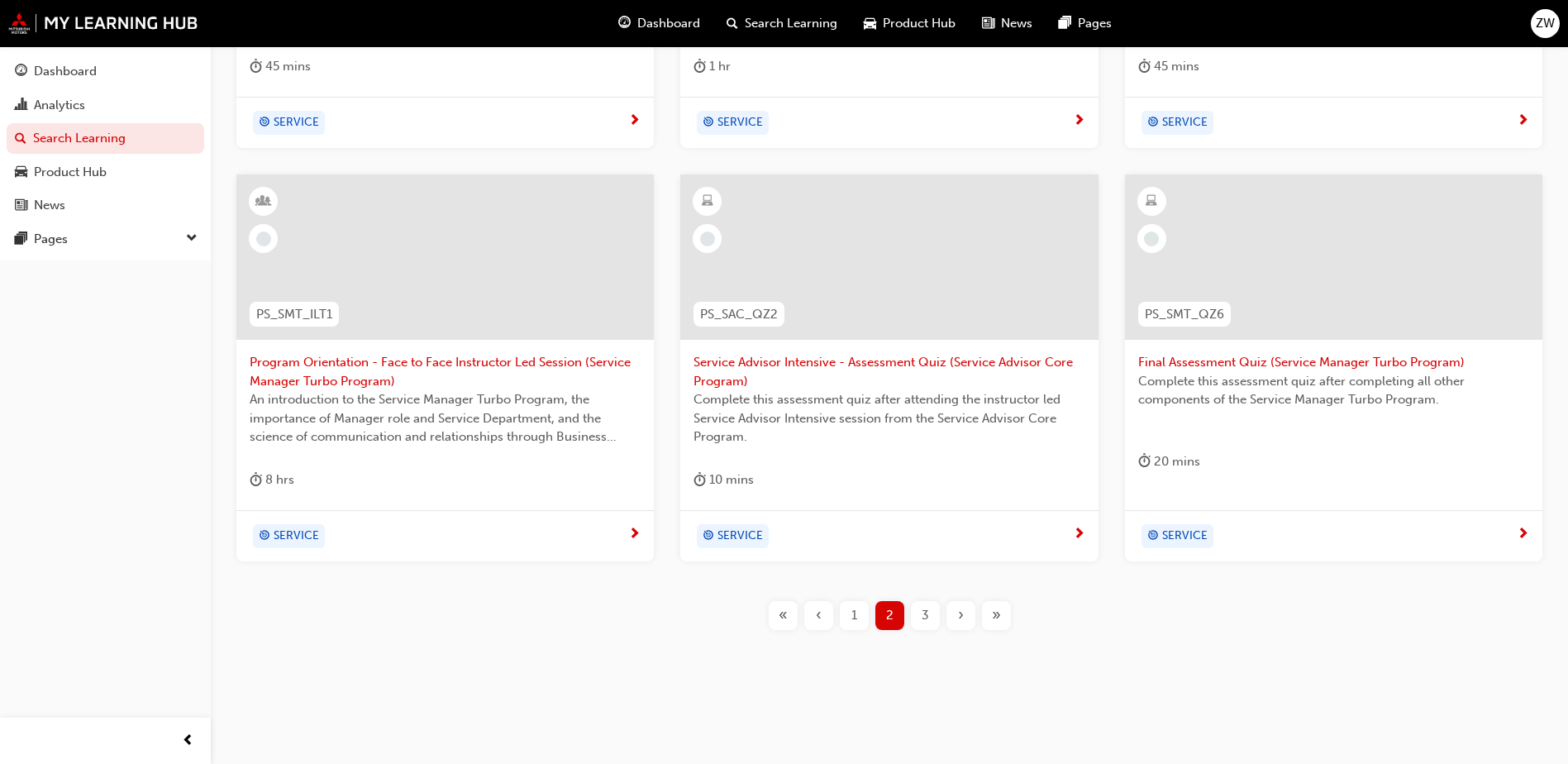
click at [840, 612] on div "1" at bounding box center [854, 615] width 29 height 29
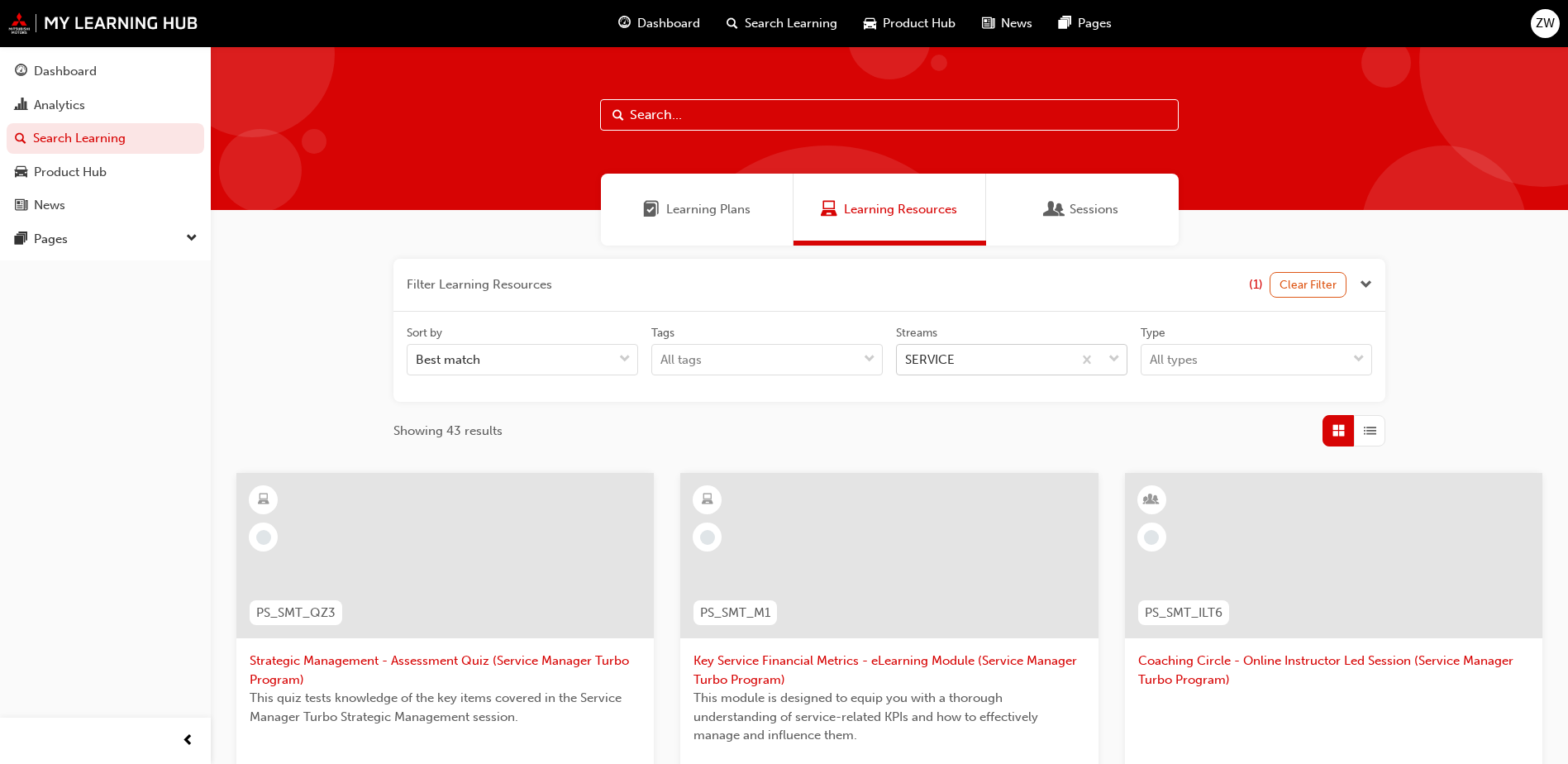
click at [1119, 360] on span "down-icon" at bounding box center [1114, 359] width 11 height 21
click at [907, 360] on input "Streams SERVICE" at bounding box center [906, 359] width 2 height 14
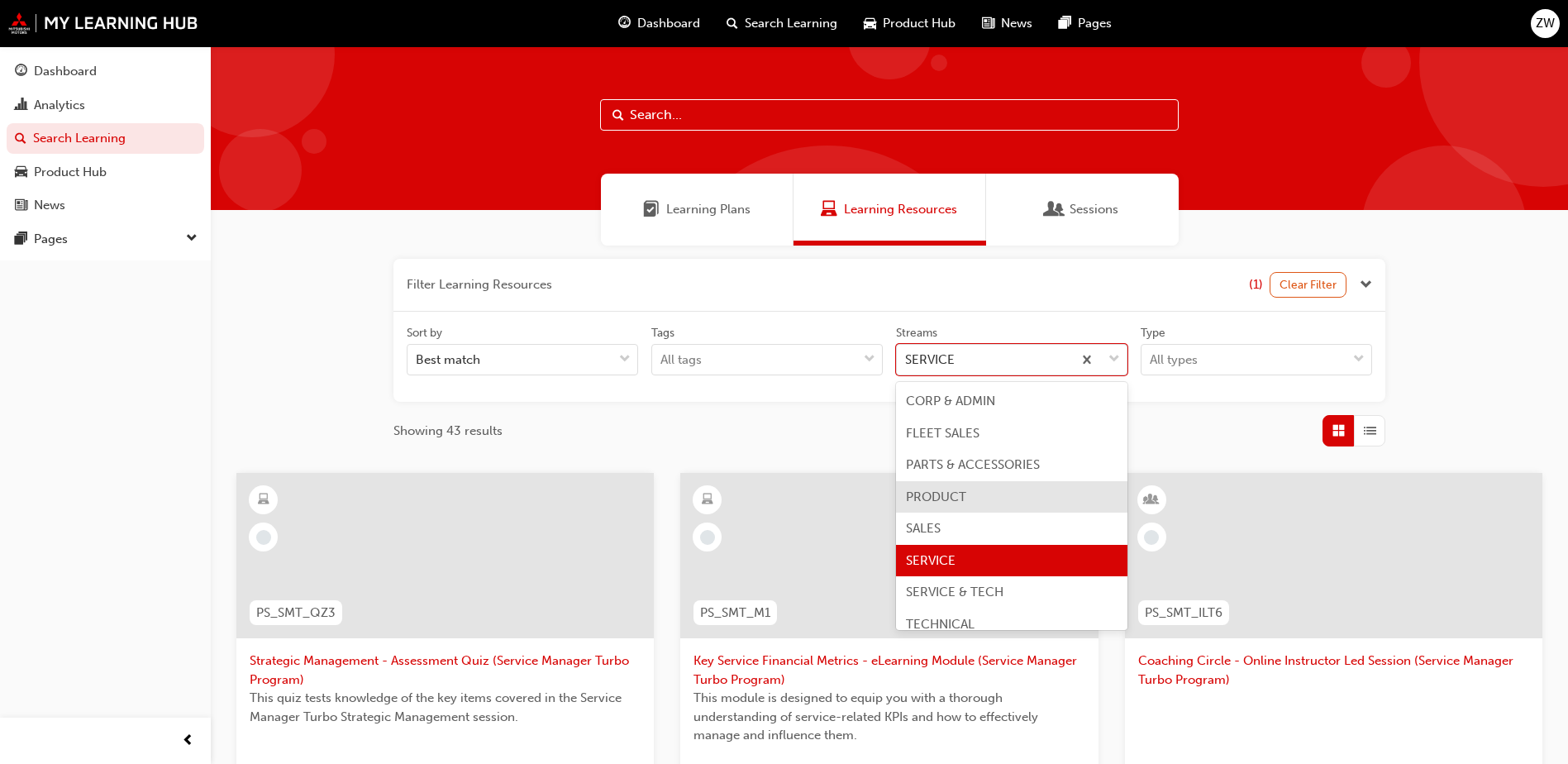
scroll to position [13, 0]
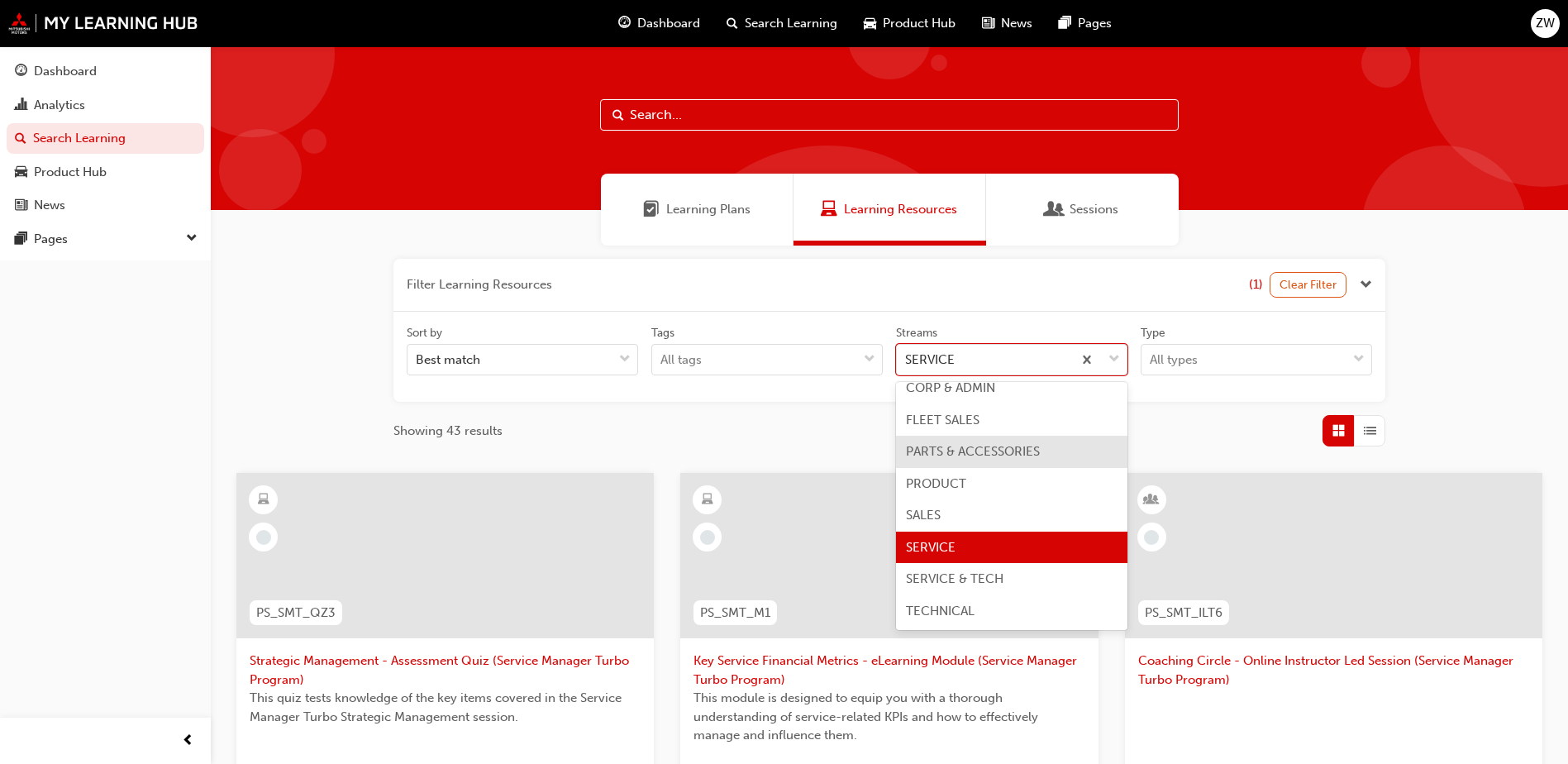
click at [992, 455] on span "PARTS & ACCESSORIES" at bounding box center [973, 451] width 134 height 15
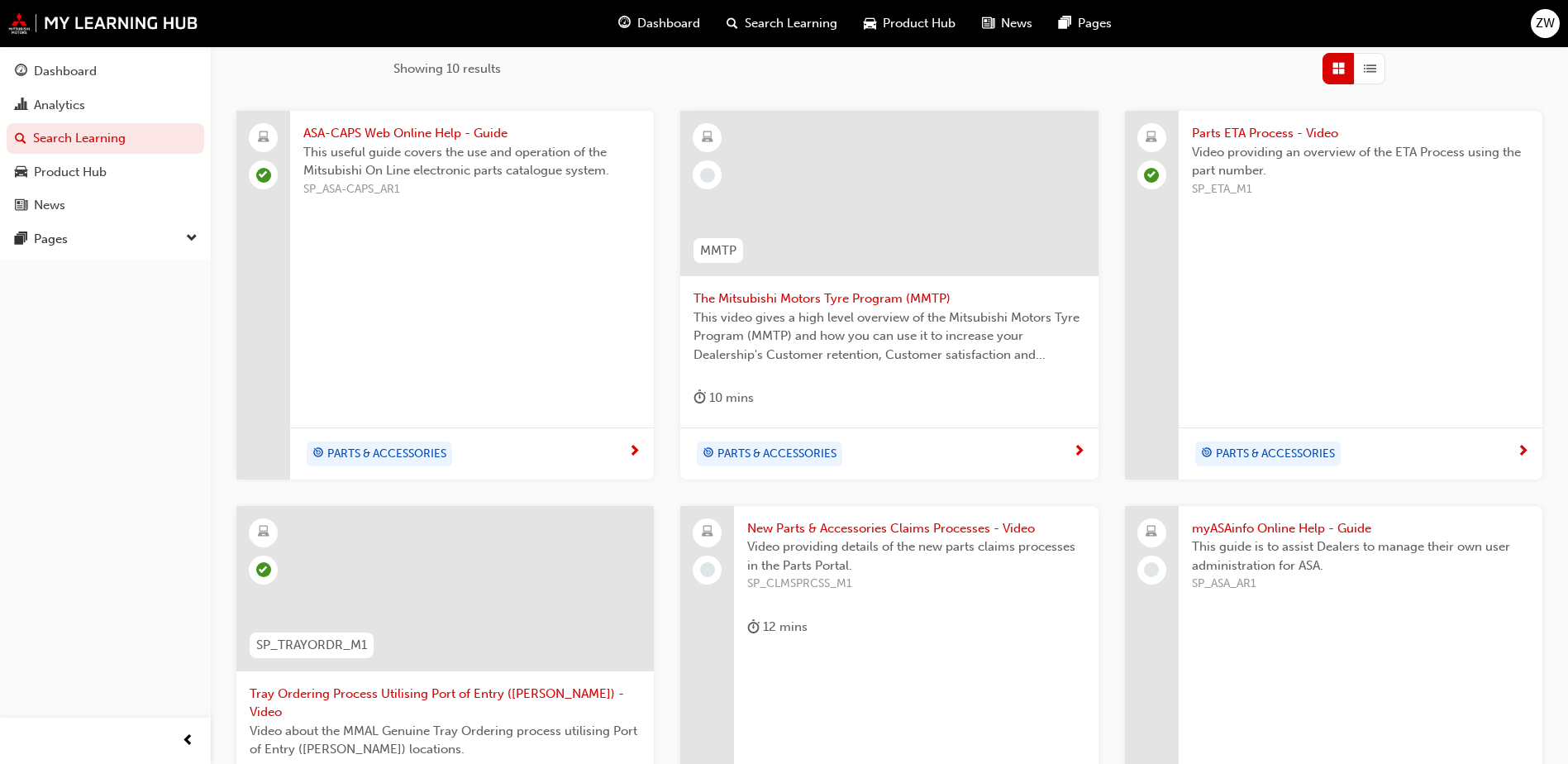
scroll to position [675, 0]
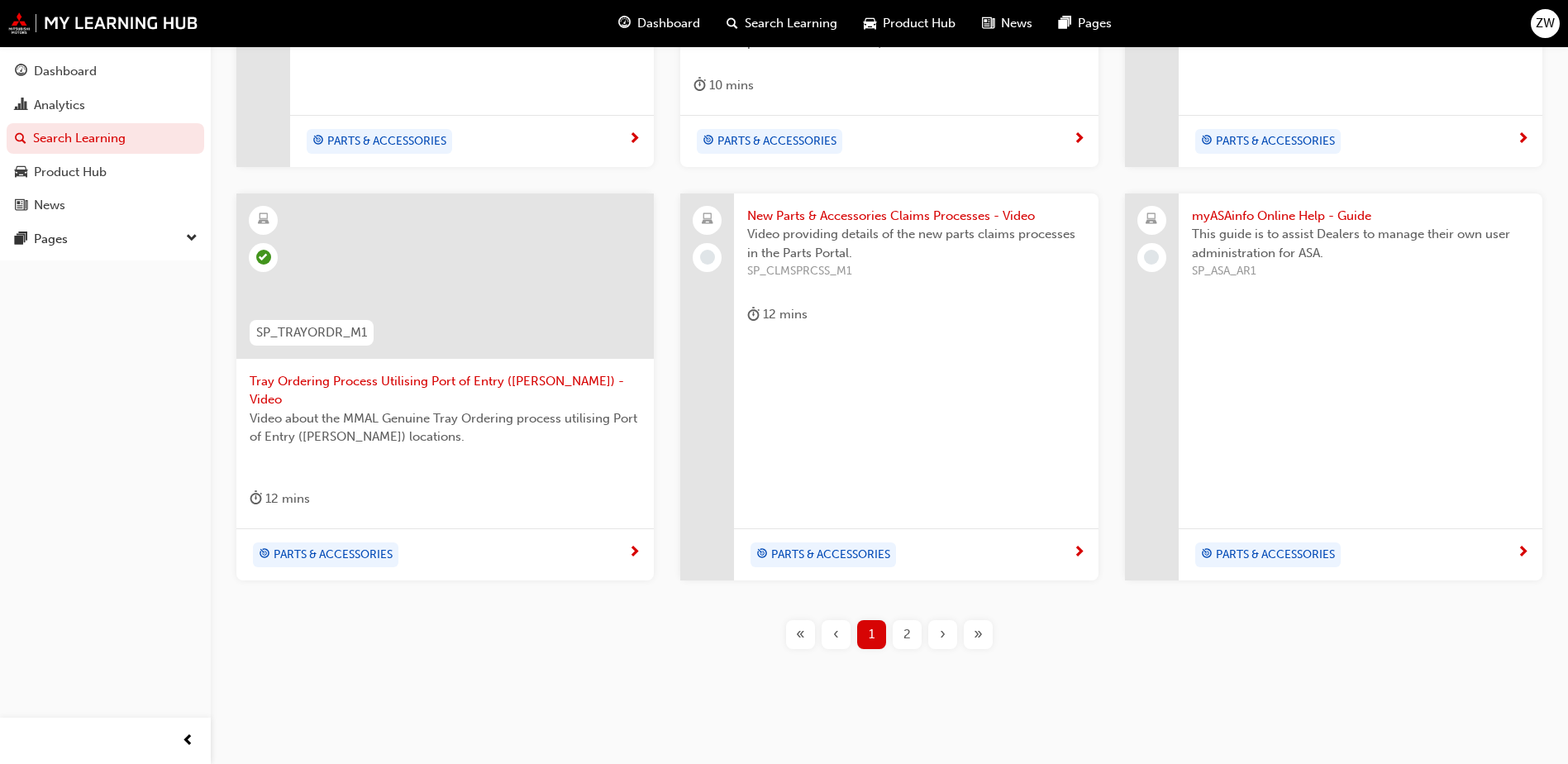
click at [913, 620] on div "2" at bounding box center [907, 634] width 29 height 29
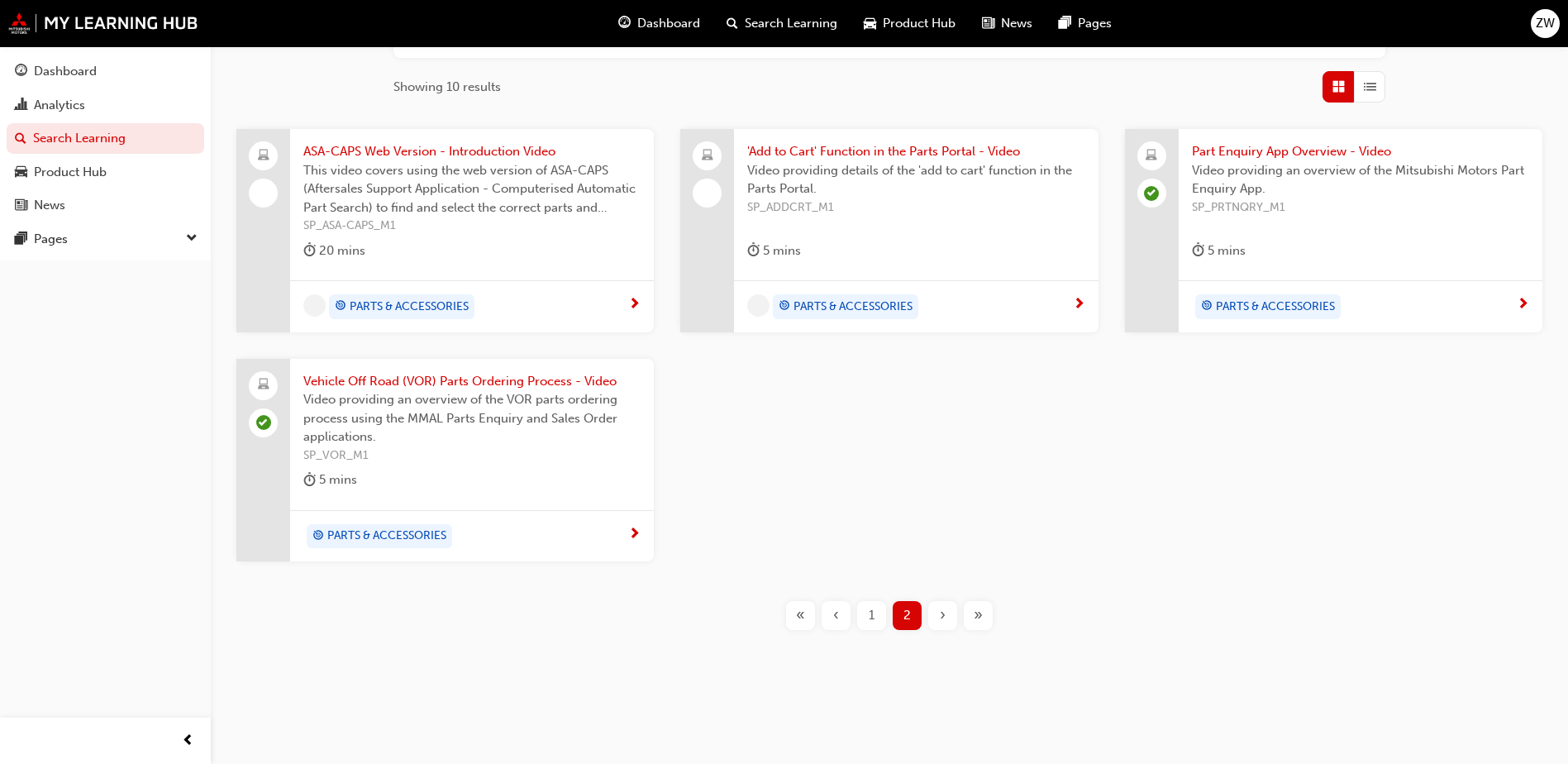
scroll to position [344, 0]
click at [874, 621] on span "1" at bounding box center [871, 616] width 6 height 19
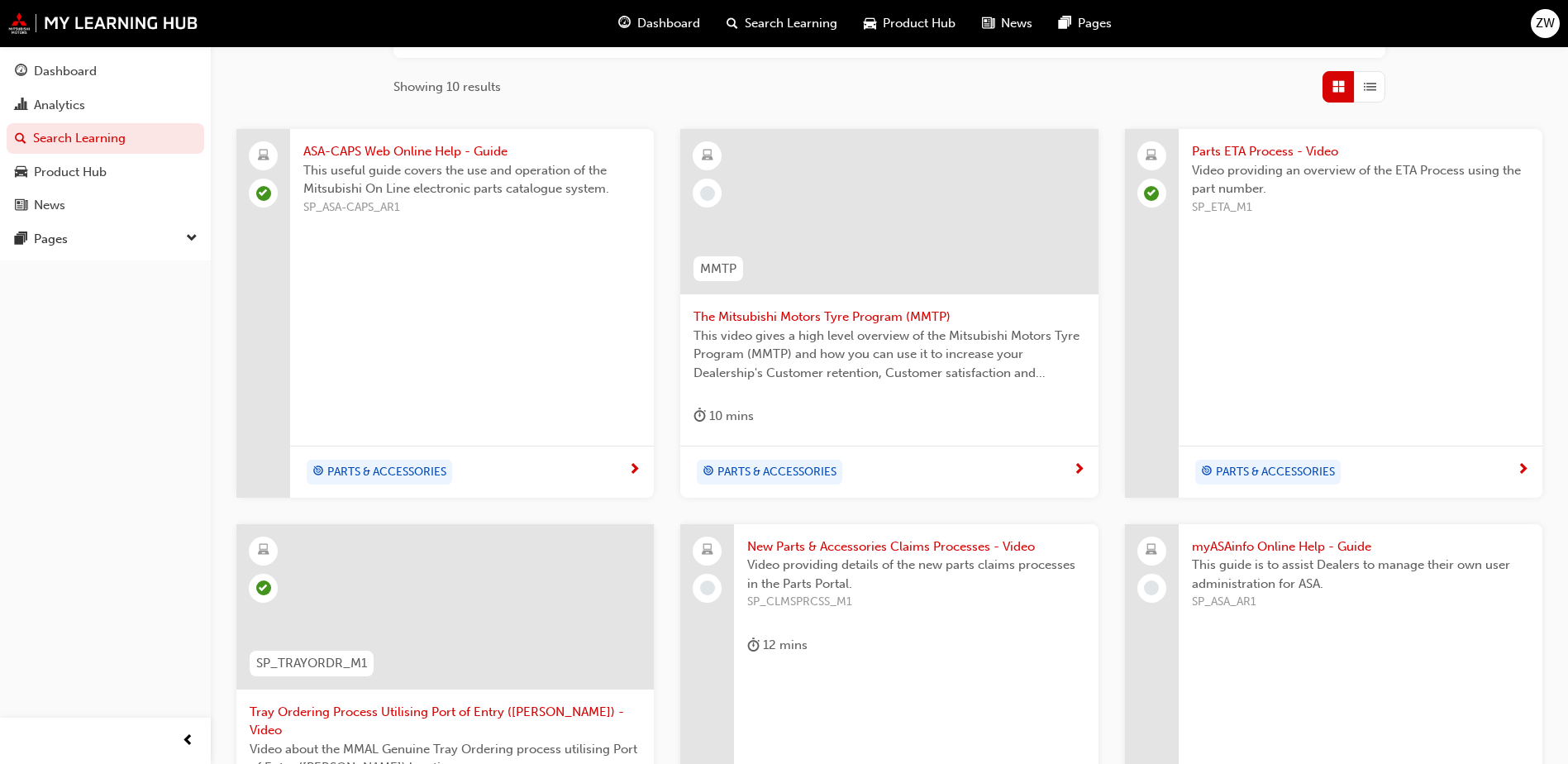
click at [1074, 468] on span "next-icon" at bounding box center [1079, 470] width 12 height 15
